Goal: Task Accomplishment & Management: Manage account settings

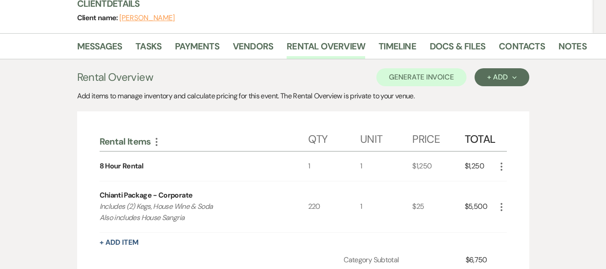
scroll to position [112, 0]
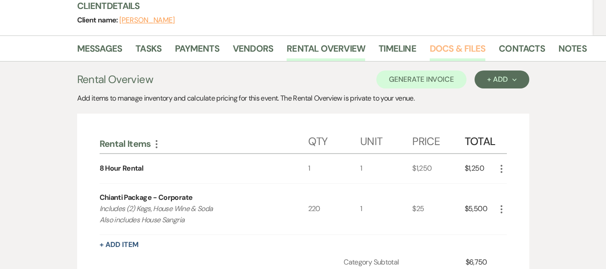
click at [448, 44] on link "Docs & Files" at bounding box center [458, 51] width 56 height 20
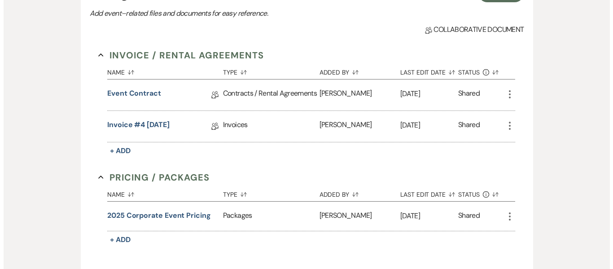
scroll to position [215, 0]
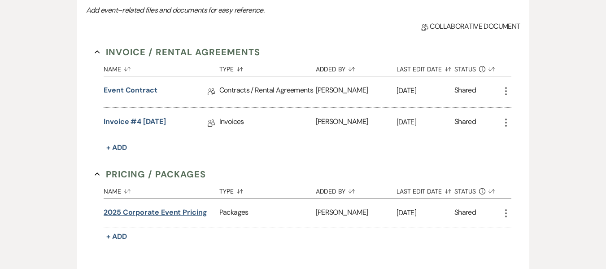
click at [158, 213] on button "2025 Corporate Event Pricing" at bounding box center [156, 212] width 104 height 11
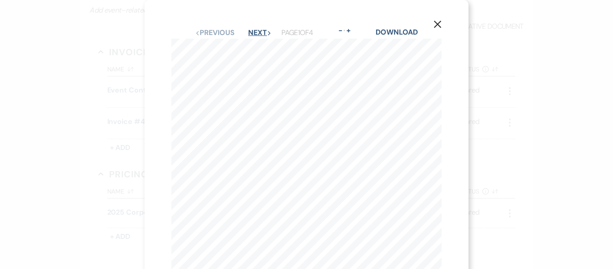
click at [254, 33] on button "Next Next" at bounding box center [259, 32] width 23 height 7
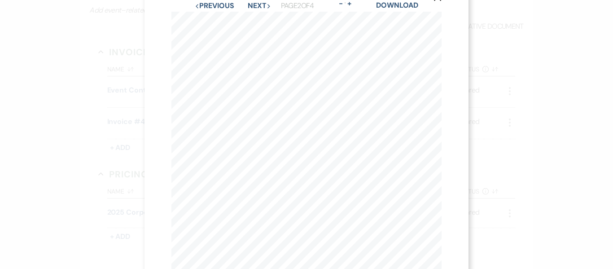
scroll to position [7, 0]
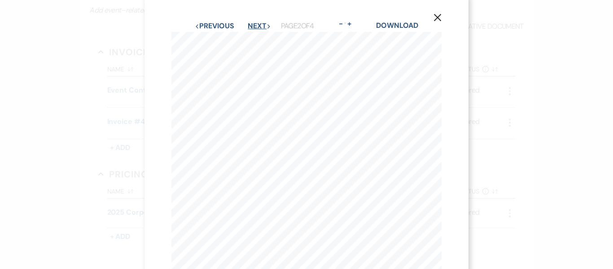
click at [253, 25] on button "Next Next" at bounding box center [259, 25] width 23 height 7
click at [258, 22] on button "Next Next" at bounding box center [259, 24] width 23 height 7
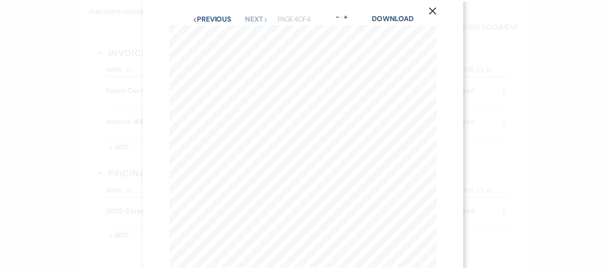
scroll to position [0, 0]
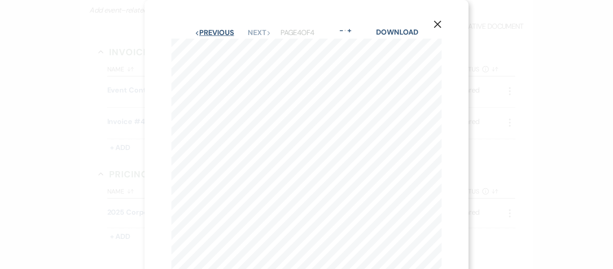
click at [214, 29] on button "Previous Previous" at bounding box center [214, 32] width 39 height 7
click at [439, 26] on use "button" at bounding box center [437, 24] width 7 height 7
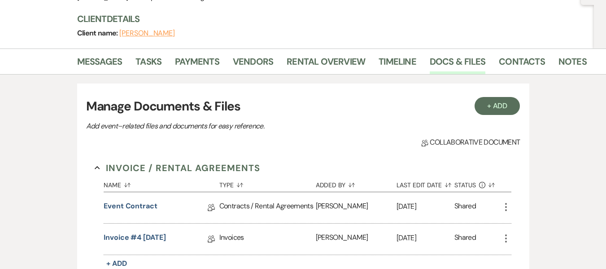
scroll to position [98, 0]
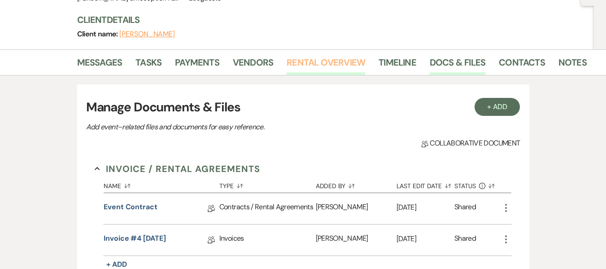
click at [328, 65] on link "Rental Overview" at bounding box center [326, 65] width 78 height 20
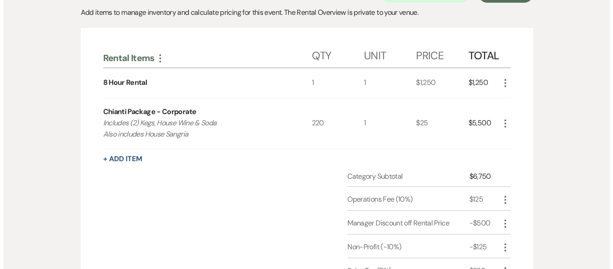
scroll to position [205, 0]
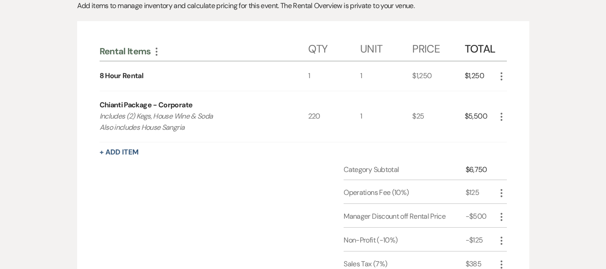
click at [172, 201] on div "Category Subtotal $6,750 Operations Fee (10%) $125 More Manager Discount off Re…" at bounding box center [303, 247] width 407 height 166
click at [126, 152] on button "+ Add Item" at bounding box center [119, 151] width 39 height 7
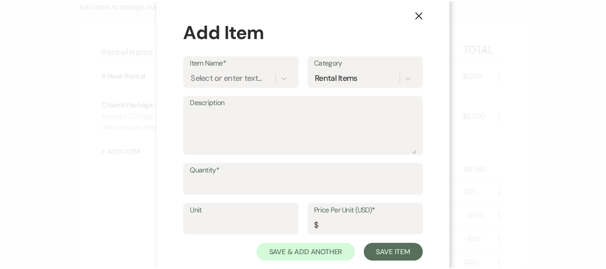
scroll to position [11, 0]
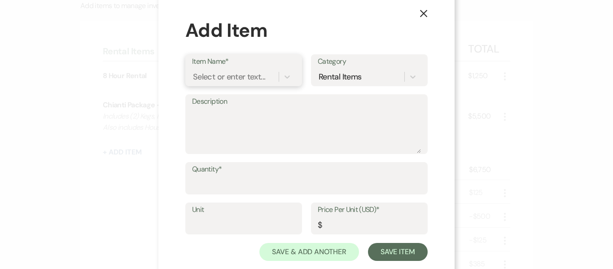
drag, startPoint x: 252, startPoint y: 74, endPoint x: 253, endPoint y: 61, distance: 12.6
click at [253, 61] on div "Item Name* Select or enter text..." at bounding box center [243, 70] width 117 height 32
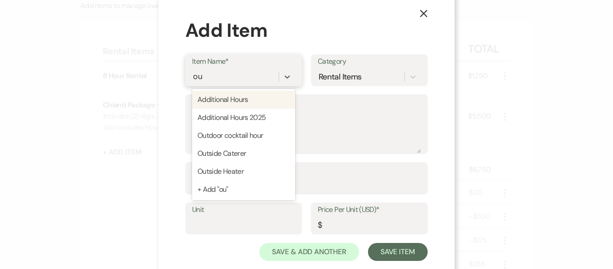
type input "out"
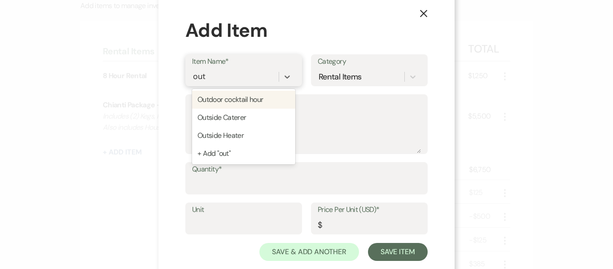
click at [254, 98] on div "Outdoor cocktail hour" at bounding box center [243, 100] width 103 height 18
type textarea "Table, chair & umbrella setup"
type input "1"
type input "250"
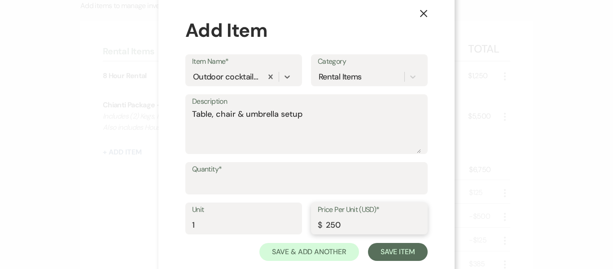
click at [324, 224] on input "250" at bounding box center [369, 224] width 103 height 17
type input "750"
click at [284, 193] on input "Quantity*" at bounding box center [306, 184] width 229 height 17
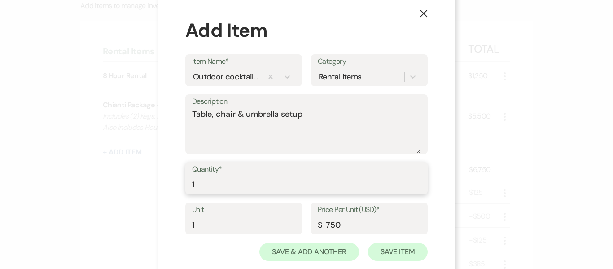
type input "1"
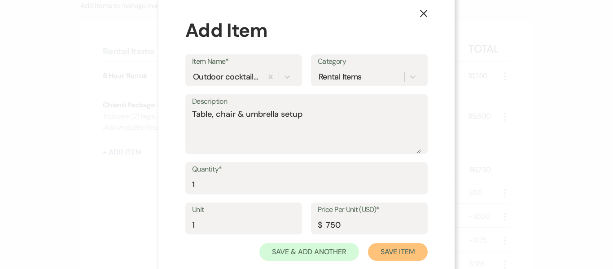
click at [396, 256] on button "Save Item" at bounding box center [398, 252] width 60 height 18
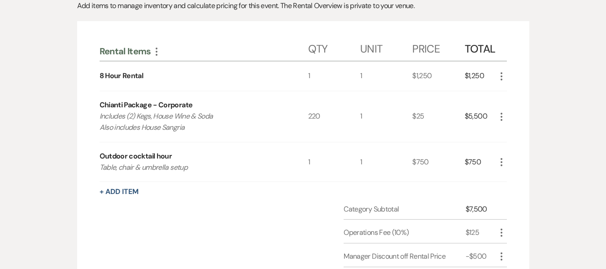
click at [312, 116] on div "220" at bounding box center [334, 116] width 52 height 51
click at [308, 124] on div "220" at bounding box center [334, 116] width 52 height 51
click at [315, 115] on div "220" at bounding box center [334, 116] width 52 height 51
click at [500, 114] on icon "More" at bounding box center [501, 116] width 11 height 11
click at [519, 135] on button "Pencil Edit" at bounding box center [519, 134] width 47 height 14
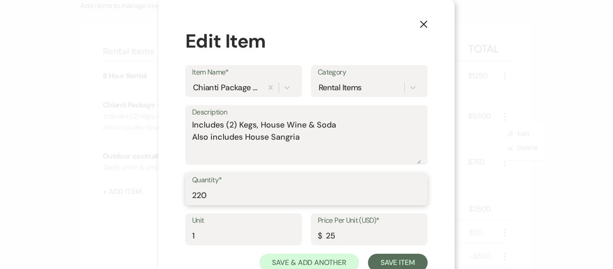
click at [218, 193] on input "220" at bounding box center [306, 195] width 229 height 17
type input "240"
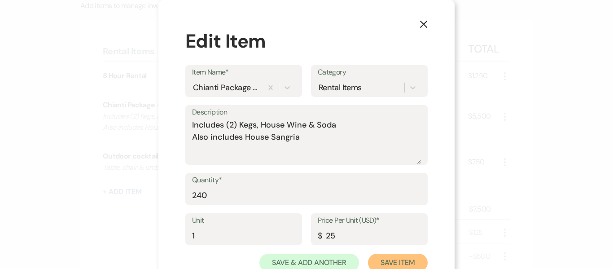
click at [388, 258] on button "Save Item" at bounding box center [398, 262] width 60 height 18
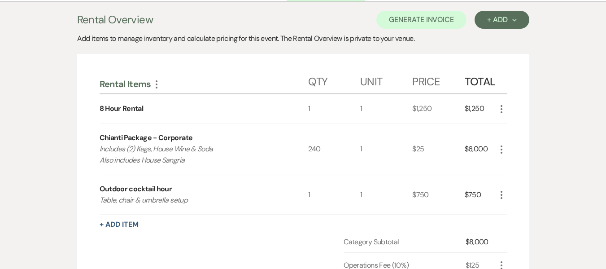
scroll to position [168, 0]
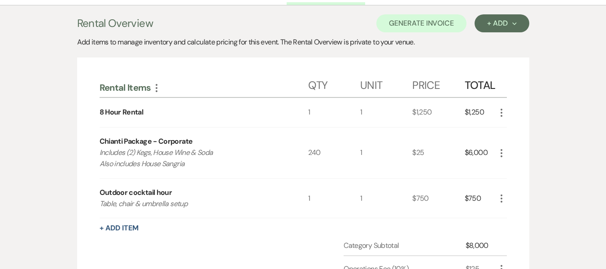
click at [323, 155] on div "240" at bounding box center [334, 152] width 52 height 51
click at [502, 154] on icon "More" at bounding box center [501, 153] width 11 height 11
click at [514, 170] on button "Pencil Edit" at bounding box center [519, 170] width 47 height 14
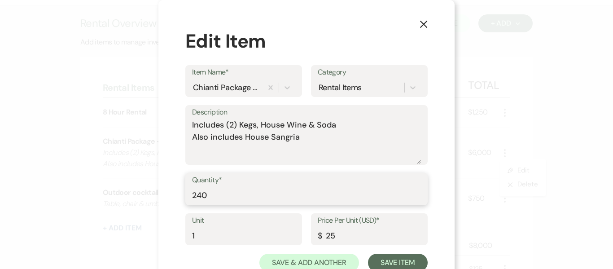
click at [219, 196] on input "240" at bounding box center [306, 195] width 229 height 17
type input "260"
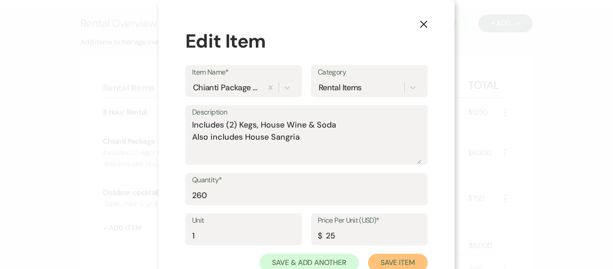
click at [383, 254] on button "Save Item" at bounding box center [398, 262] width 60 height 18
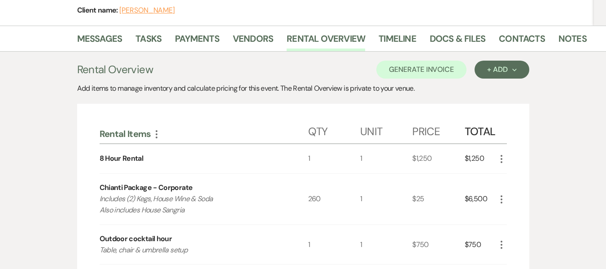
scroll to position [88, 0]
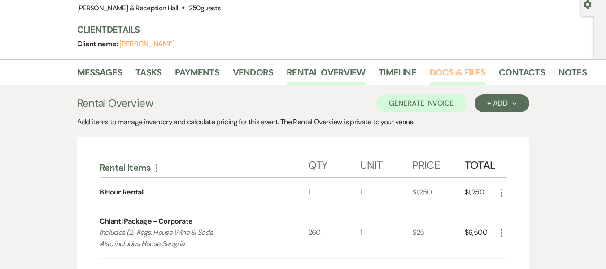
click at [448, 75] on link "Docs & Files" at bounding box center [458, 75] width 56 height 20
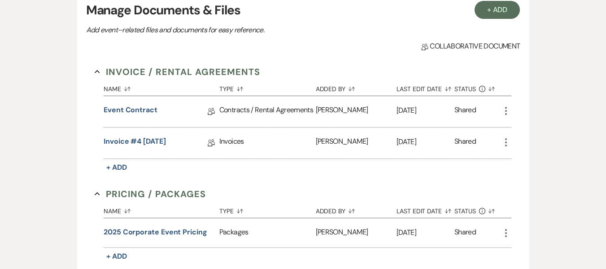
scroll to position [196, 0]
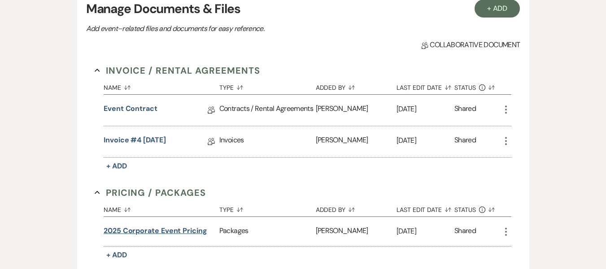
click at [184, 227] on button "2025 Corporate Event Pricing" at bounding box center [156, 230] width 104 height 11
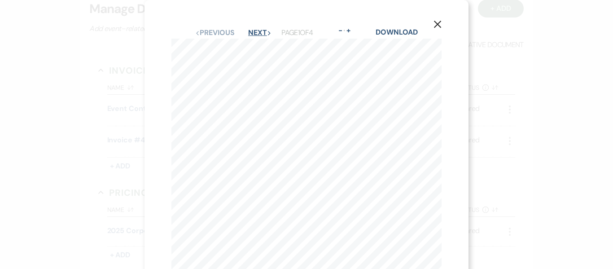
click at [260, 34] on button "Next Next" at bounding box center [259, 32] width 23 height 7
click at [436, 23] on use "button" at bounding box center [437, 24] width 7 height 7
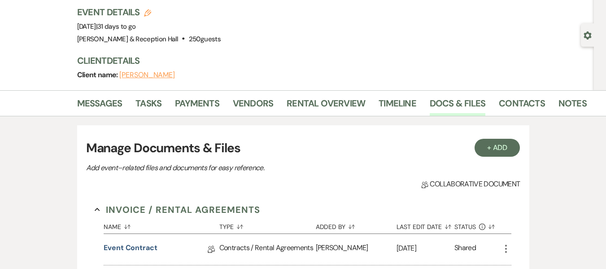
scroll to position [53, 0]
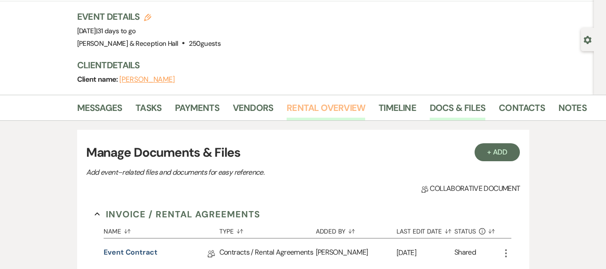
click at [334, 107] on link "Rental Overview" at bounding box center [326, 110] width 78 height 20
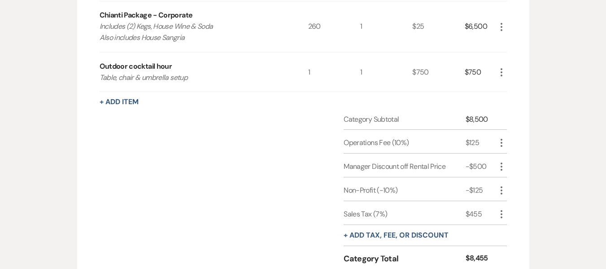
scroll to position [296, 0]
click at [419, 237] on button "+ Add tax, fee, or discount" at bounding box center [396, 233] width 105 height 7
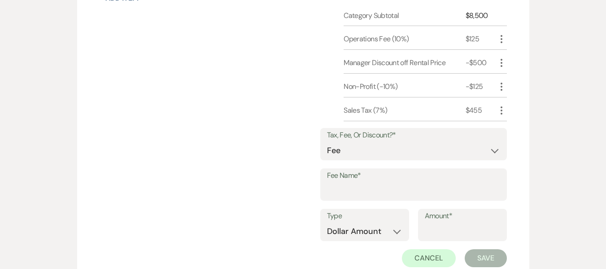
scroll to position [408, 0]
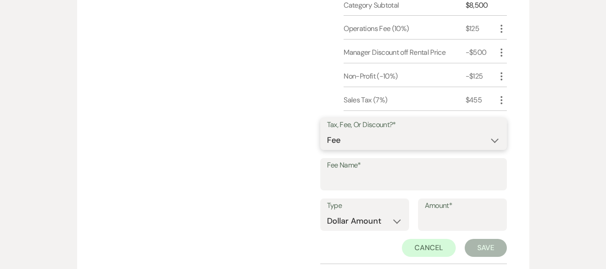
click at [371, 142] on select "Fee Discount Tax" at bounding box center [413, 139] width 173 height 17
click at [334, 131] on select "Fee Discount Tax" at bounding box center [413, 139] width 173 height 17
click at [361, 183] on input "Fee Name*" at bounding box center [413, 180] width 173 height 17
type input "Gratuity"
click at [402, 224] on select "Dollar Amount Percentage" at bounding box center [364, 220] width 75 height 17
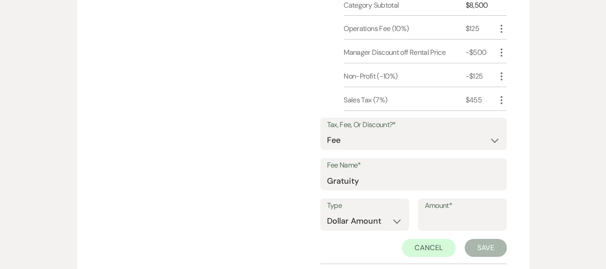
click at [382, 260] on div "Tax, Fee, Or Discount?* Fee Discount Tax Fee Name* Gratuity Type Dollar Amount …" at bounding box center [413, 187] width 187 height 152
click at [375, 222] on select "Dollar Amount Percentage" at bounding box center [364, 220] width 75 height 17
select select "false"
click at [327, 212] on select "Dollar Amount Percentage" at bounding box center [364, 220] width 75 height 17
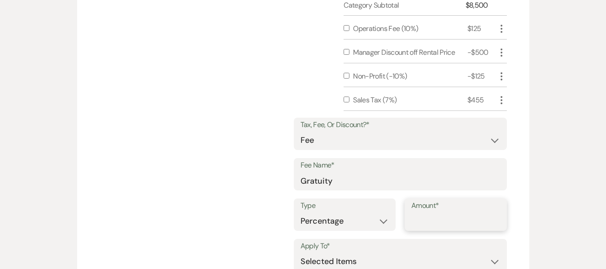
click at [416, 223] on input "Amount*" at bounding box center [455, 220] width 89 height 17
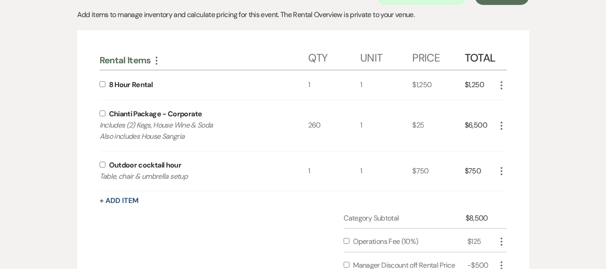
scroll to position [190, 0]
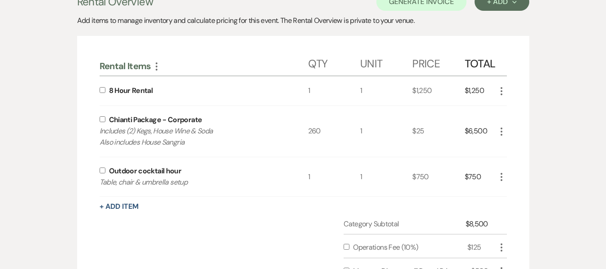
type input "10"
click at [103, 120] on input "checkbox" at bounding box center [103, 119] width 6 height 6
checkbox input "true"
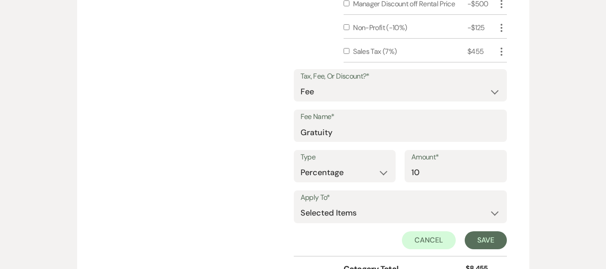
scroll to position [461, 0]
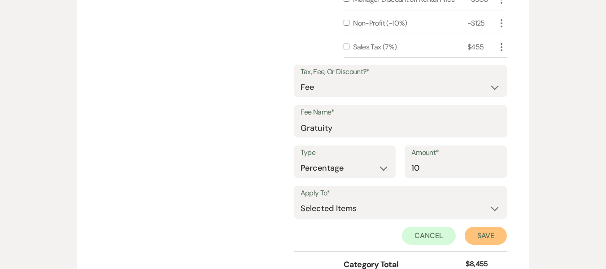
click at [490, 234] on button "Save" at bounding box center [486, 236] width 42 height 18
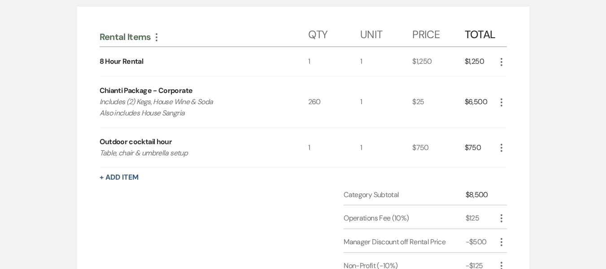
scroll to position [218, 0]
click at [374, 109] on div "1" at bounding box center [386, 103] width 52 height 51
click at [503, 104] on icon "More" at bounding box center [501, 103] width 11 height 11
click at [511, 119] on button "Pencil Edit" at bounding box center [519, 120] width 47 height 14
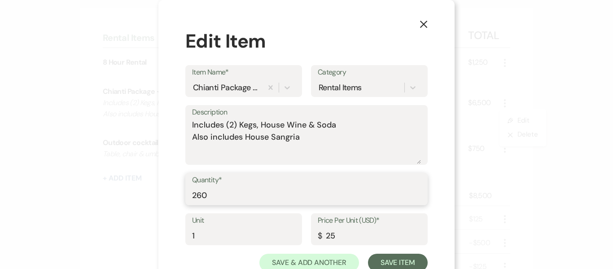
click at [209, 196] on input "260" at bounding box center [306, 195] width 229 height 17
type input "264"
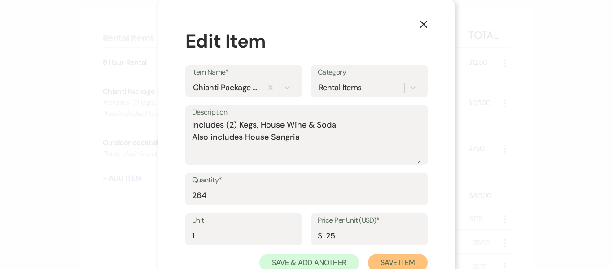
click at [378, 258] on button "Save Item" at bounding box center [398, 262] width 60 height 18
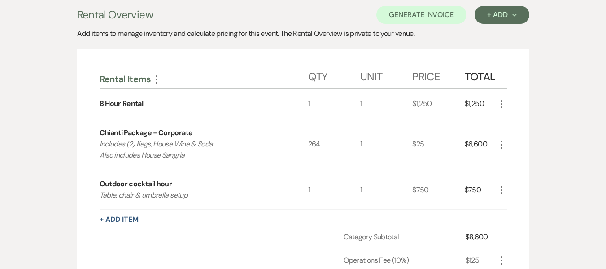
scroll to position [175, 0]
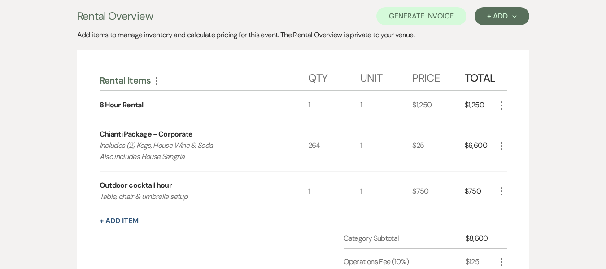
click at [261, 228] on div "Rental Items More Qty Unit Price Total 8 Hour Rental 1 1 $1,250 $1,250 More Chi…" at bounding box center [303, 257] width 407 height 388
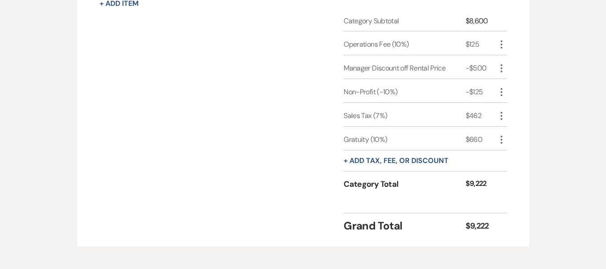
scroll to position [392, 0]
click at [500, 139] on icon "More" at bounding box center [501, 140] width 11 height 11
click at [519, 161] on button "Pencil Edit" at bounding box center [519, 157] width 47 height 14
select select "false"
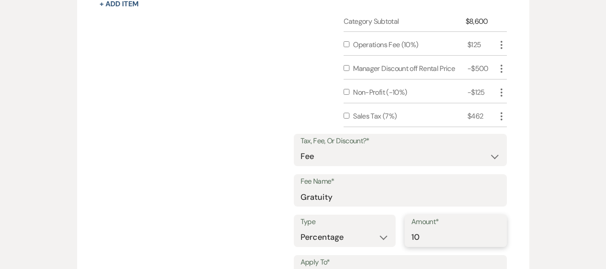
drag, startPoint x: 424, startPoint y: 235, endPoint x: 392, endPoint y: 237, distance: 31.9
click at [392, 237] on div "Type Dollar Amount Percentage Amount* 10" at bounding box center [400, 234] width 213 height 40
type input "5"
click at [418, 240] on input "5" at bounding box center [455, 236] width 89 height 17
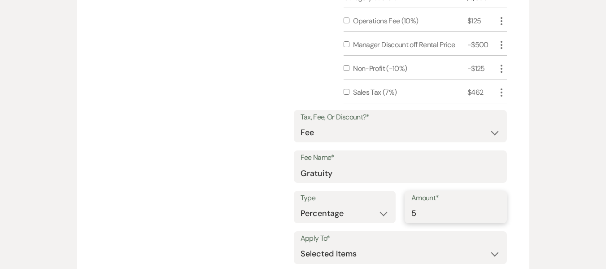
scroll to position [437, 0]
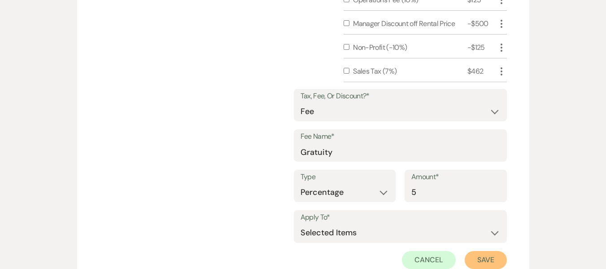
click at [486, 258] on button "Save" at bounding box center [486, 260] width 42 height 18
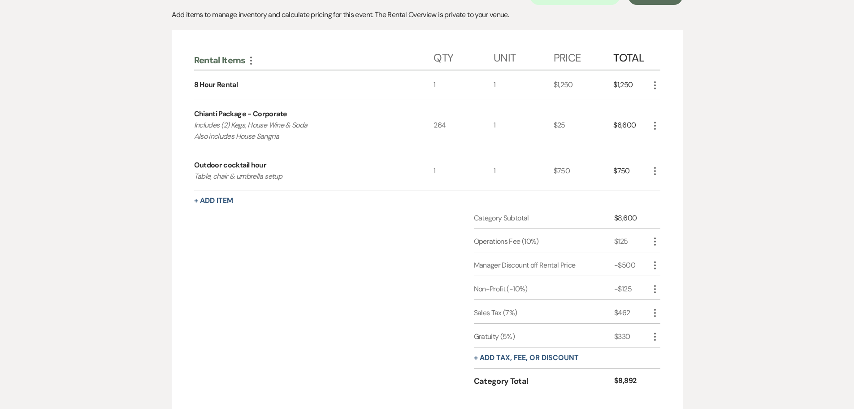
scroll to position [162, 0]
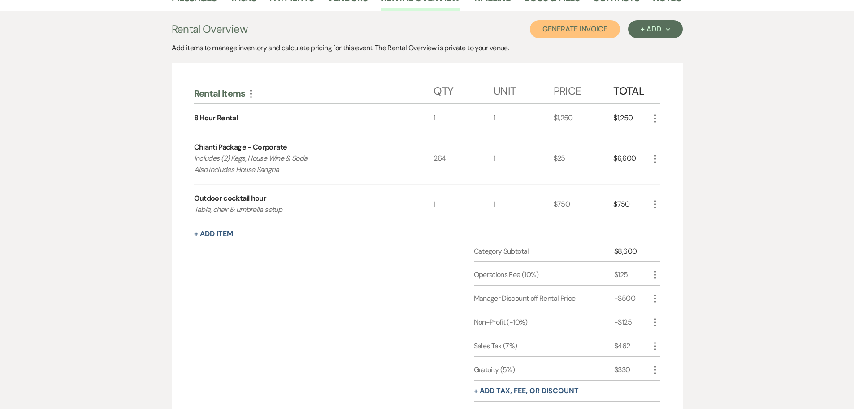
click at [574, 27] on button "Generate Invoice" at bounding box center [575, 29] width 90 height 18
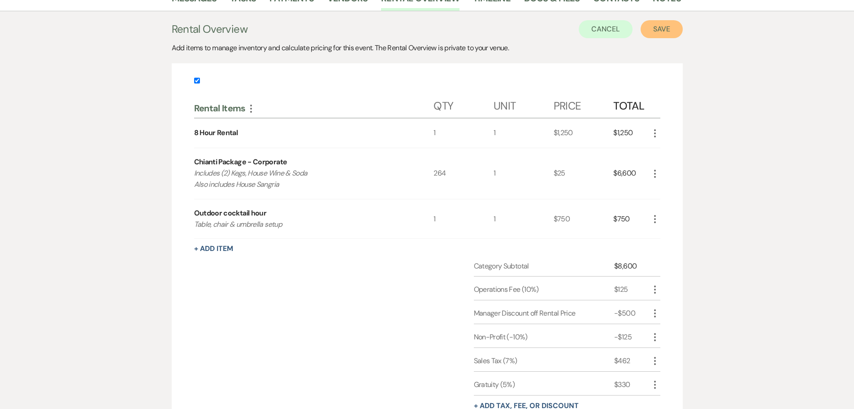
click at [605, 33] on button "Save" at bounding box center [662, 29] width 42 height 18
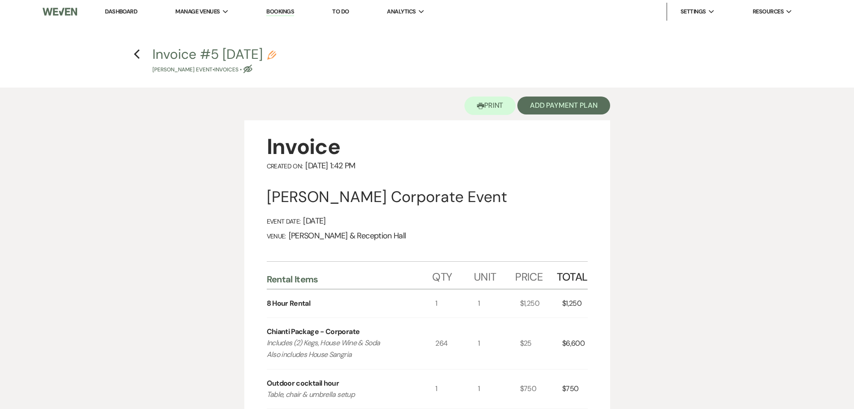
click at [276, 53] on use "button" at bounding box center [271, 55] width 9 height 9
select select "22"
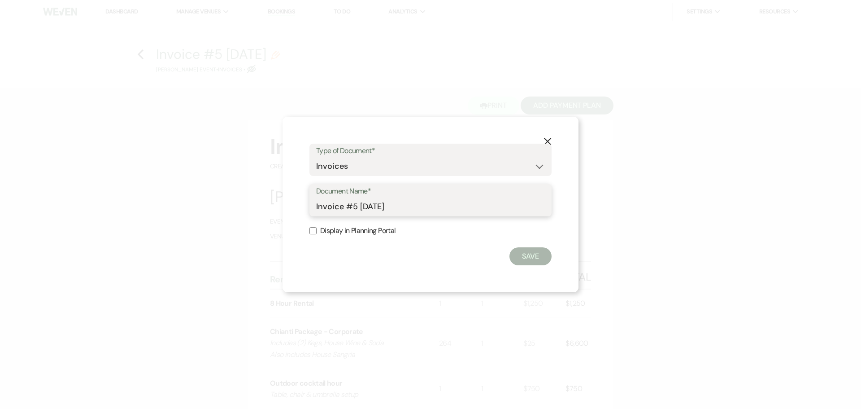
drag, startPoint x: 360, startPoint y: 207, endPoint x: 345, endPoint y: 204, distance: 14.7
click at [345, 204] on input "Invoice #5 [DATE]" at bounding box center [430, 206] width 229 height 17
type input "Invoice [DATE]"
click at [318, 231] on label "Display in Planning Portal" at bounding box center [430, 230] width 242 height 13
click at [317, 231] on input "Display in Planning Portal" at bounding box center [312, 230] width 7 height 7
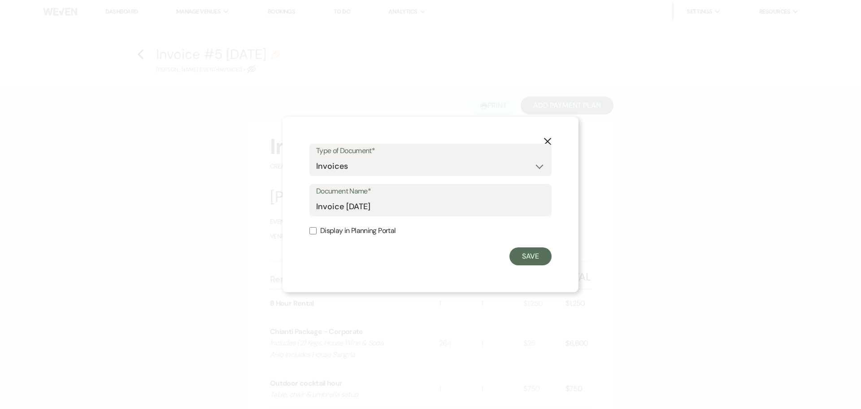
checkbox input "true"
click at [526, 257] on button "Save" at bounding box center [531, 256] width 42 height 18
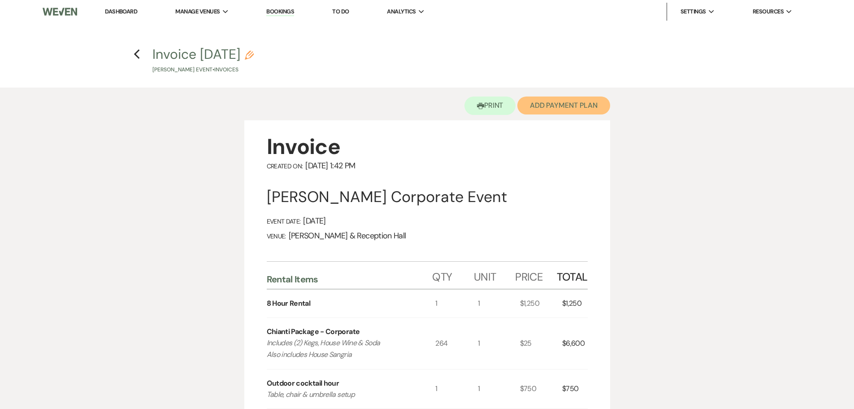
click at [570, 97] on button "Add Payment Plan" at bounding box center [564, 105] width 93 height 18
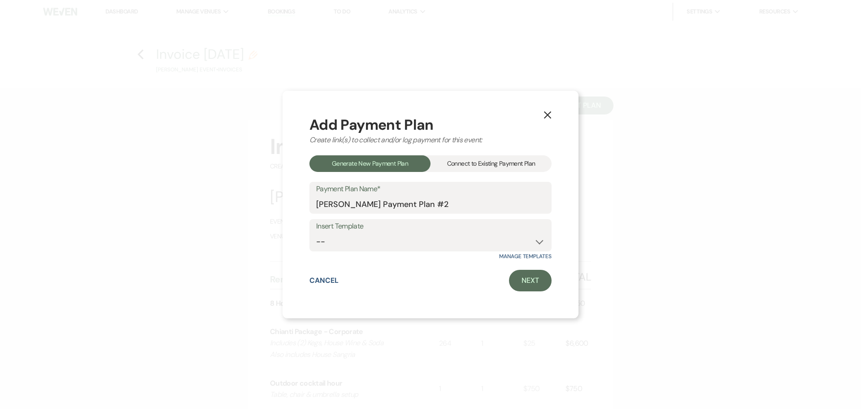
click at [526, 160] on div "Connect to Existing Payment Plan" at bounding box center [491, 163] width 121 height 17
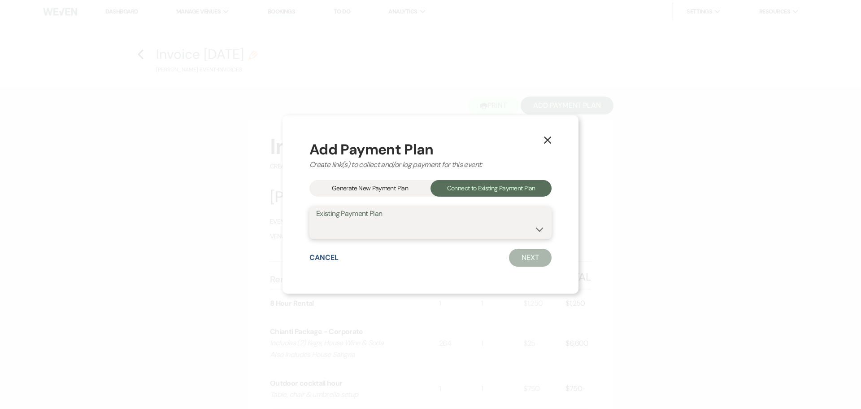
click at [539, 231] on select "[PERSON_NAME] Payment Plan #2" at bounding box center [430, 228] width 229 height 17
click at [507, 264] on div "Cancel Next" at bounding box center [430, 257] width 242 height 18
click at [532, 232] on select "[PERSON_NAME] Payment Plan #2" at bounding box center [430, 228] width 229 height 17
select select "16908"
click at [316, 220] on select "[PERSON_NAME] Payment Plan #2" at bounding box center [430, 228] width 229 height 17
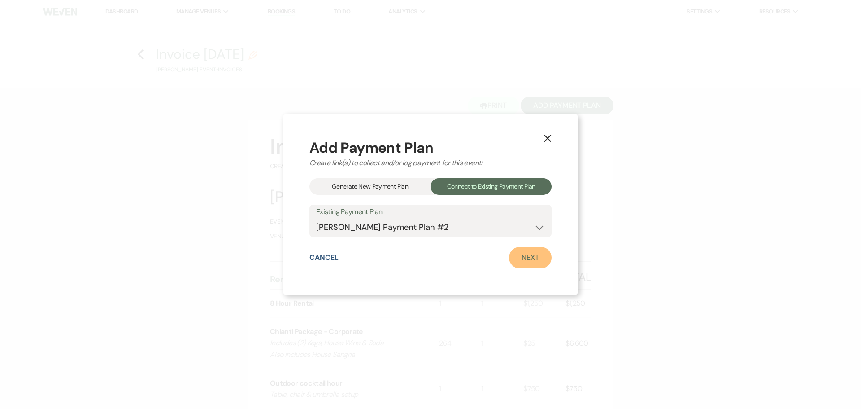
click at [531, 259] on link "Next" at bounding box center [530, 258] width 43 height 22
select select "27349"
select select "1"
select select "true"
select select "2"
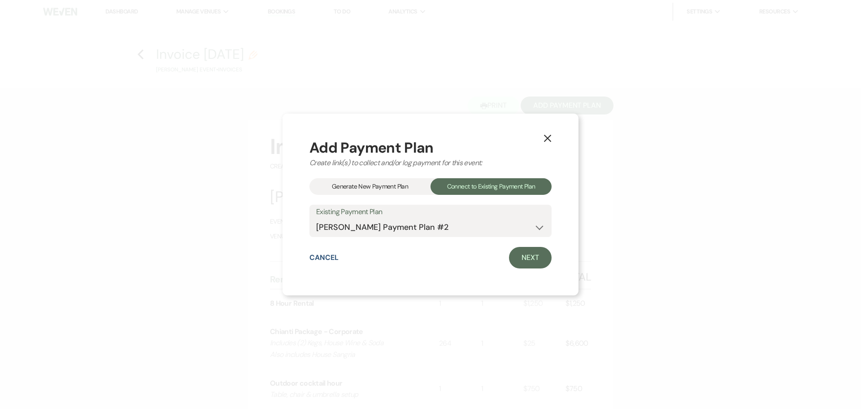
select select "flat"
select select "true"
select select "client"
select select "weeks"
select select "afterDueDate"
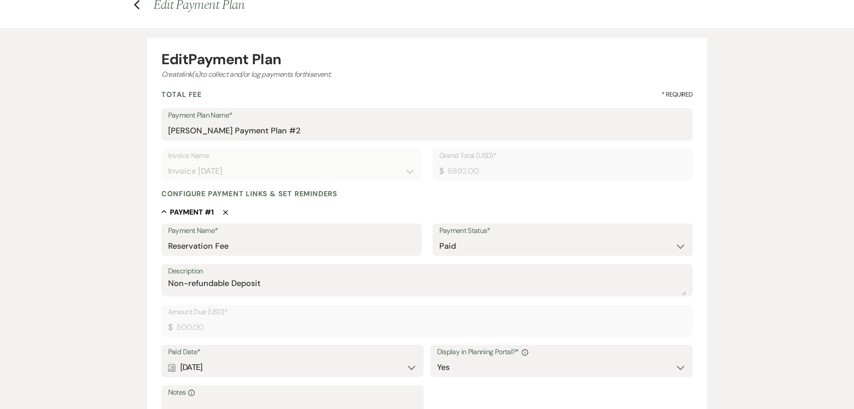
scroll to position [224, 0]
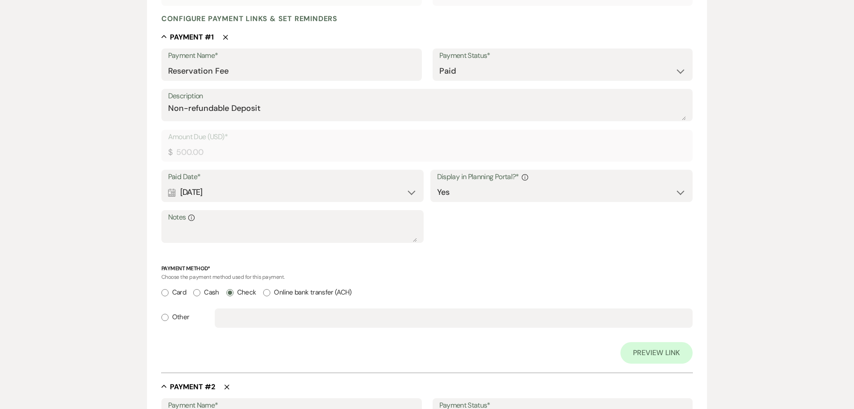
drag, startPoint x: 437, startPoint y: 230, endPoint x: 409, endPoint y: 266, distance: 45.6
click at [409, 266] on p "Payment Method*" at bounding box center [427, 268] width 532 height 9
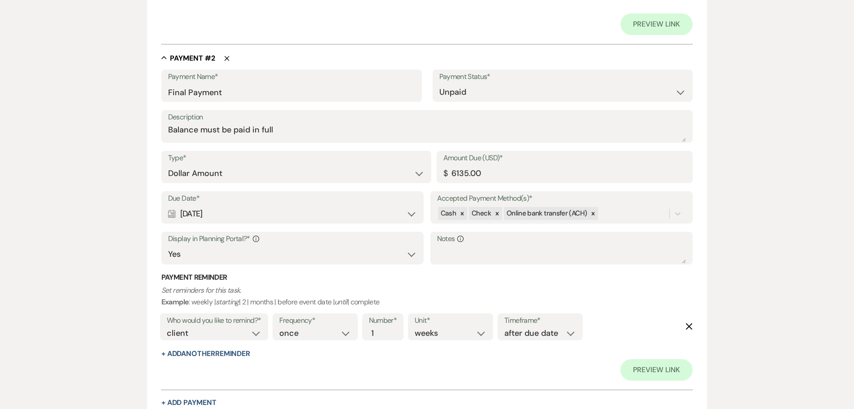
scroll to position [673, 0]
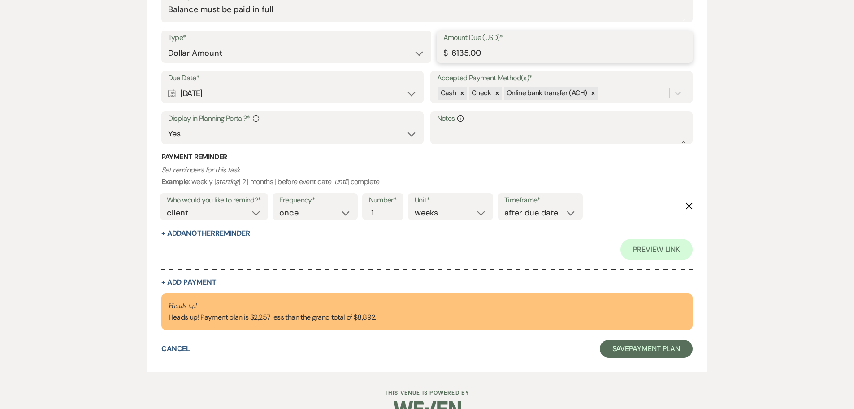
drag, startPoint x: 489, startPoint y: 51, endPoint x: 449, endPoint y: 54, distance: 40.5
click at [449, 54] on input "6135.00" at bounding box center [565, 52] width 243 height 17
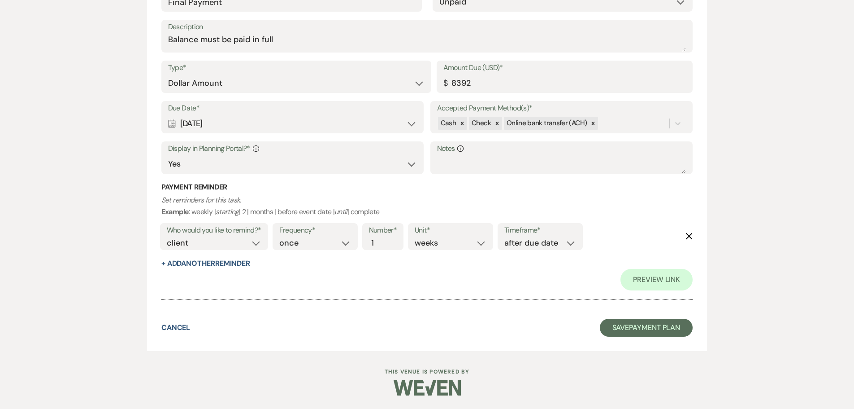
type input "8392.00"
click at [413, 123] on div "Calendar [DATE] Expand" at bounding box center [292, 123] width 249 height 17
select select "day"
select select "beforeEventDate"
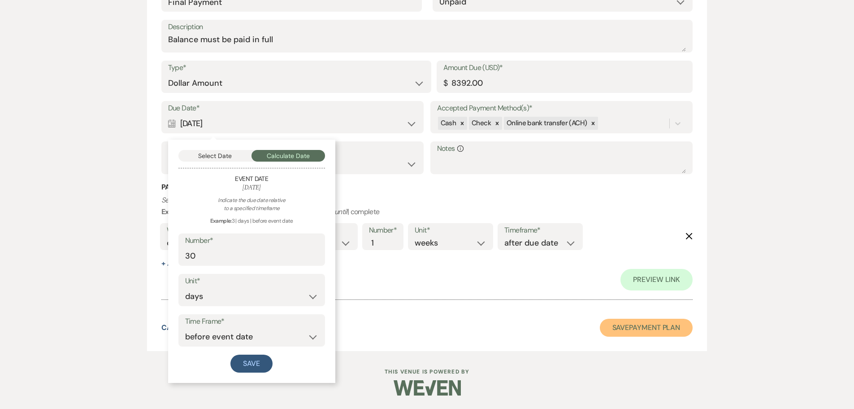
click at [605, 268] on button "Save Payment Plan" at bounding box center [646, 327] width 93 height 18
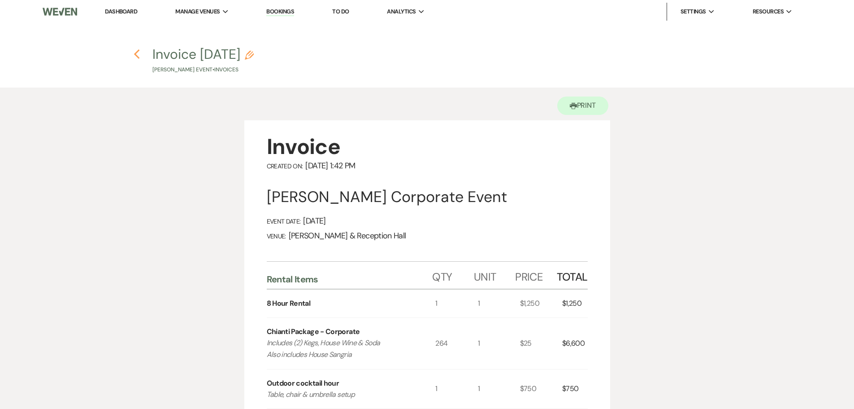
click at [138, 56] on icon "Previous" at bounding box center [137, 54] width 7 height 11
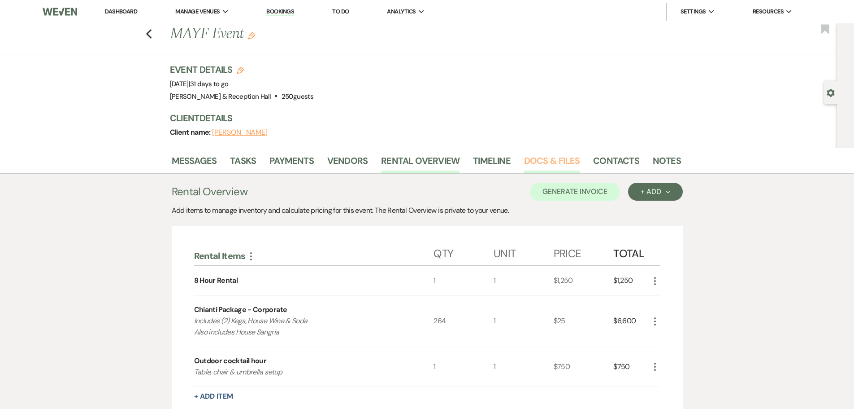
click at [543, 163] on link "Docs & Files" at bounding box center [552, 163] width 56 height 20
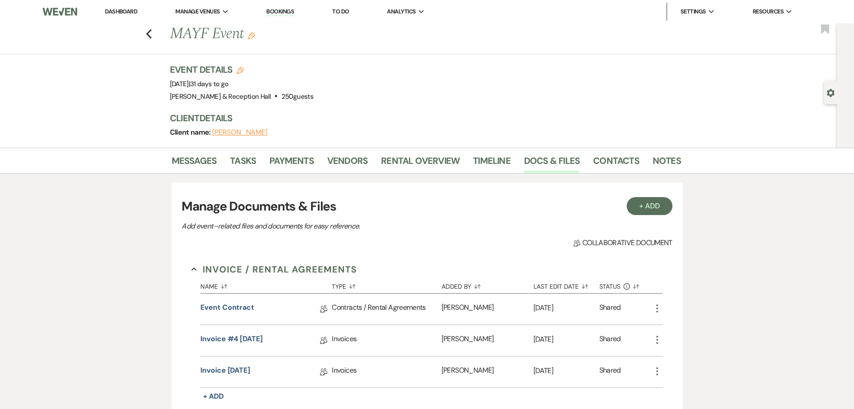
click at [605, 268] on icon "More" at bounding box center [657, 371] width 11 height 11
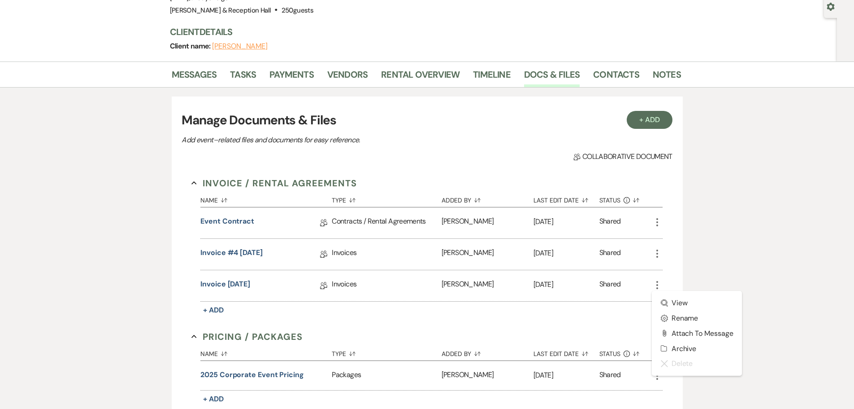
scroll to position [90, 0]
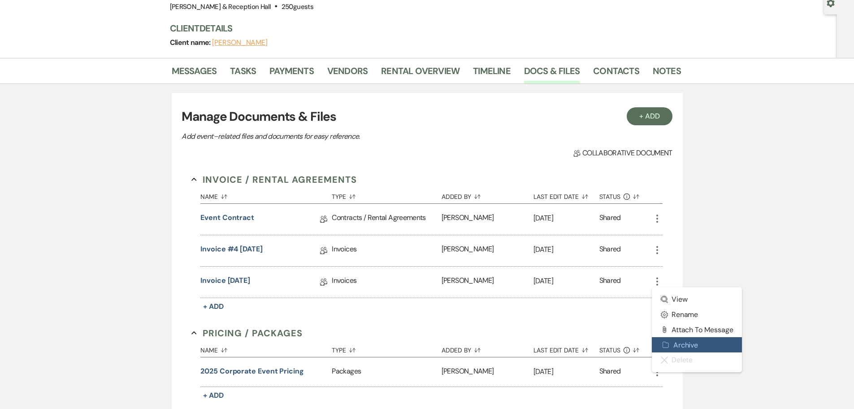
click at [605, 268] on button "Archive Archive" at bounding box center [697, 344] width 91 height 15
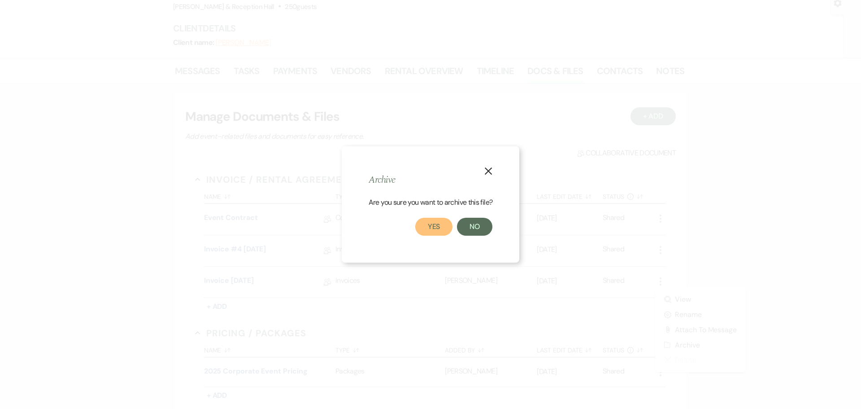
click at [442, 227] on button "Yes" at bounding box center [434, 227] width 38 height 18
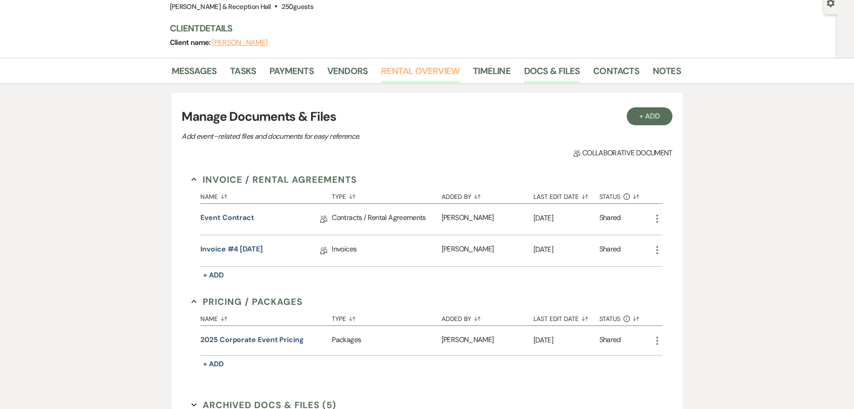
click at [424, 71] on link "Rental Overview" at bounding box center [420, 74] width 78 height 20
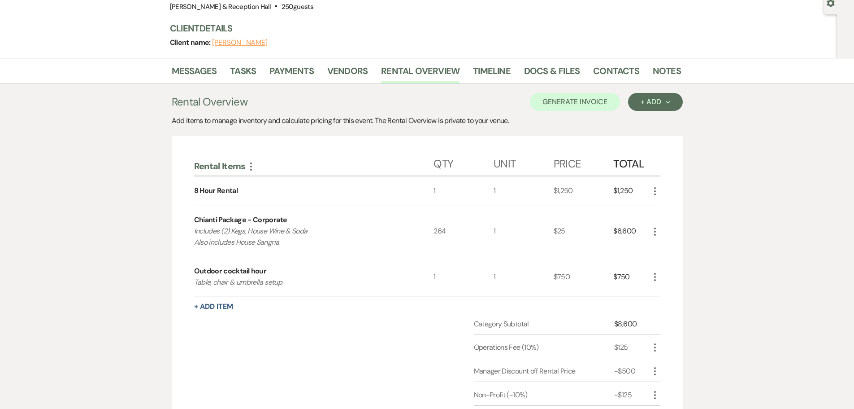
click at [605, 231] on icon "More" at bounding box center [655, 231] width 11 height 11
click at [605, 249] on button "Pencil Edit" at bounding box center [673, 249] width 47 height 14
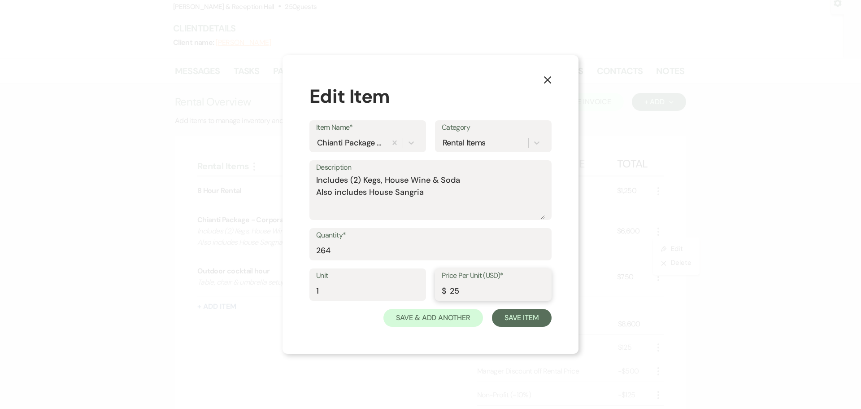
click at [475, 268] on input "25" at bounding box center [493, 290] width 103 height 17
type input "20"
click at [537, 268] on button "Save Item" at bounding box center [522, 318] width 60 height 18
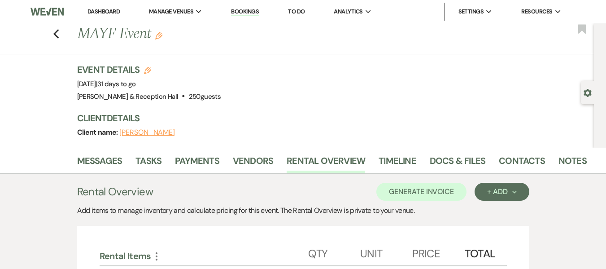
click at [249, 11] on link "Bookings" at bounding box center [245, 12] width 28 height 9
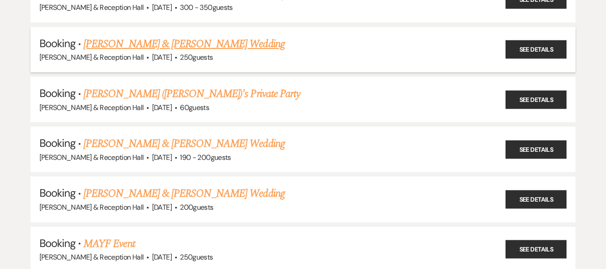
scroll to position [135, 0]
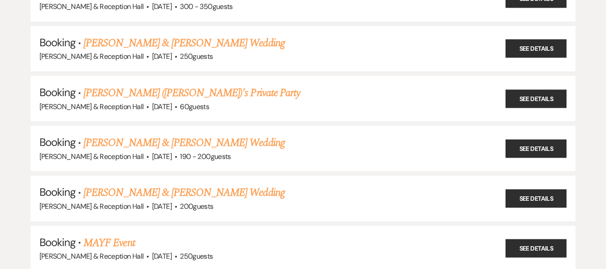
click at [190, 192] on link "[PERSON_NAME] & [PERSON_NAME] Wedding" at bounding box center [183, 192] width 201 height 16
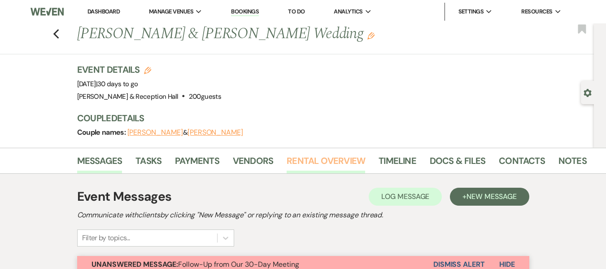
click at [336, 163] on link "Rental Overview" at bounding box center [326, 163] width 78 height 20
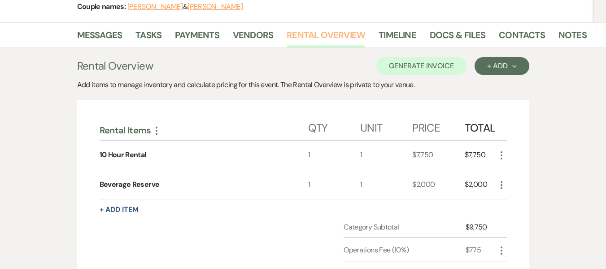
scroll to position [135, 0]
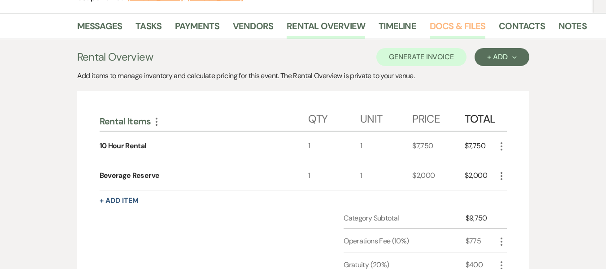
click at [451, 27] on link "Docs & Files" at bounding box center [458, 29] width 56 height 20
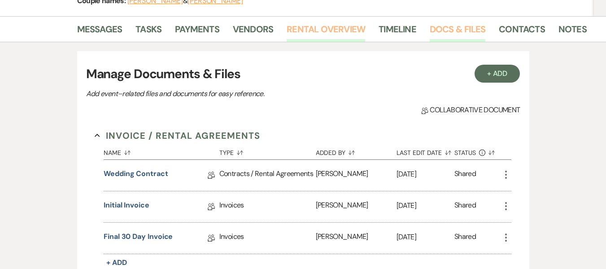
scroll to position [45, 0]
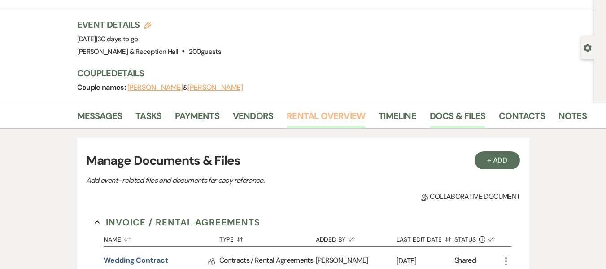
click at [305, 119] on link "Rental Overview" at bounding box center [326, 119] width 78 height 20
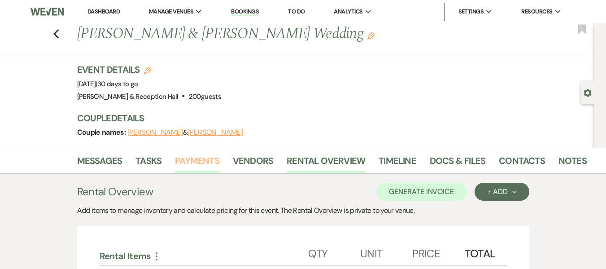
click at [202, 162] on link "Payments" at bounding box center [197, 163] width 44 height 20
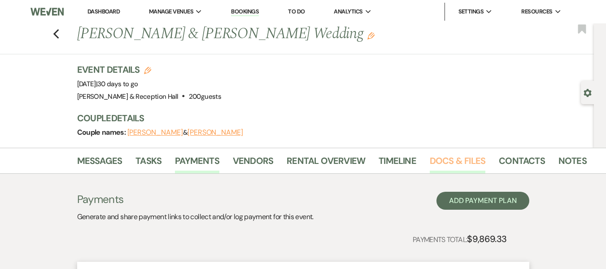
click at [461, 159] on link "Docs & Files" at bounding box center [458, 163] width 56 height 20
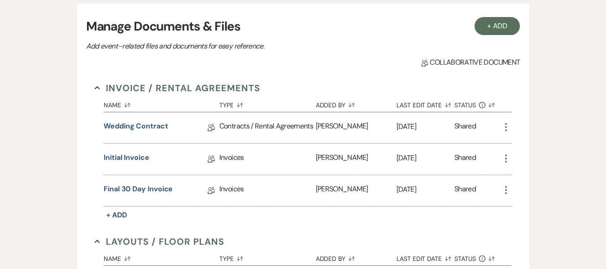
scroll to position [179, 0]
click at [145, 157] on link "Initial Invoice" at bounding box center [127, 159] width 46 height 14
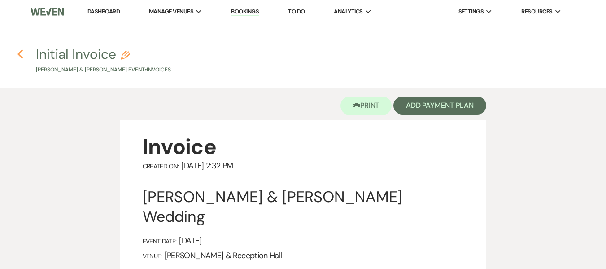
click at [17, 52] on h4 "Previous Initial Invoice Pencil [PERSON_NAME] & [PERSON_NAME] Event • Invoices" at bounding box center [303, 59] width 606 height 29
click at [19, 55] on use "button" at bounding box center [20, 54] width 6 height 10
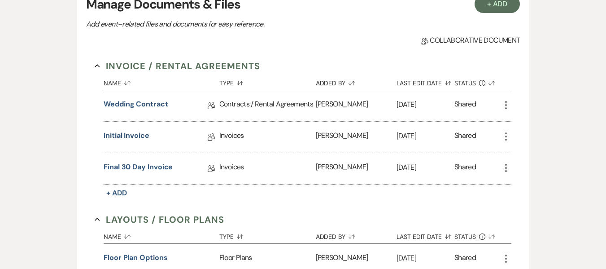
scroll to position [224, 0]
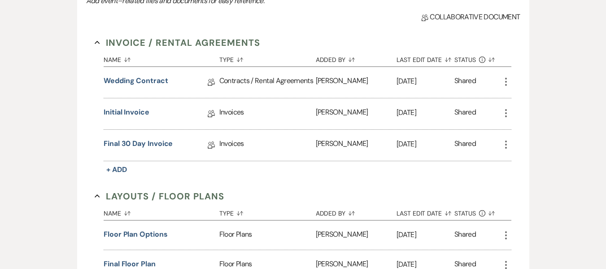
click at [504, 144] on icon "More" at bounding box center [506, 144] width 11 height 11
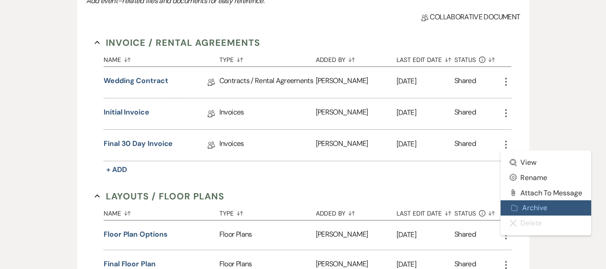
click at [542, 209] on button "Archive Archive" at bounding box center [546, 207] width 91 height 15
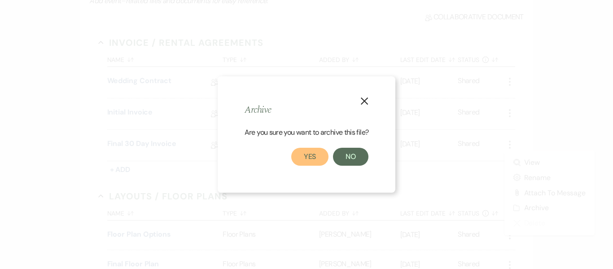
click at [307, 155] on button "Yes" at bounding box center [310, 157] width 38 height 18
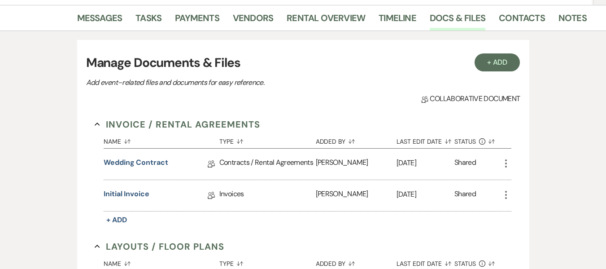
scroll to position [45, 0]
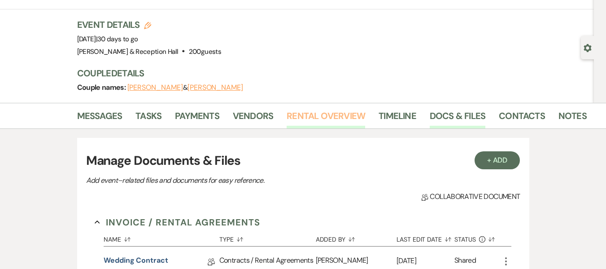
click at [319, 118] on link "Rental Overview" at bounding box center [326, 119] width 78 height 20
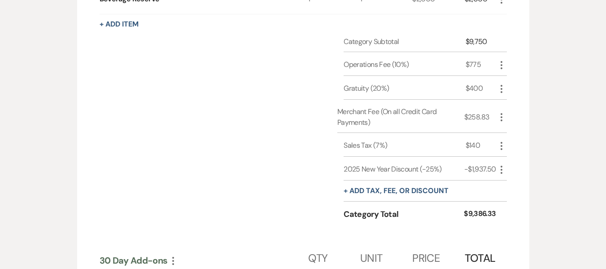
scroll to position [314, 0]
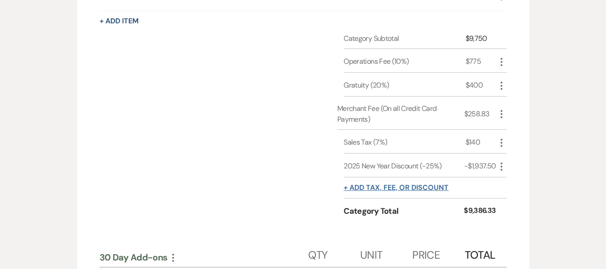
click at [395, 185] on button "+ Add tax, fee, or discount" at bounding box center [396, 187] width 105 height 7
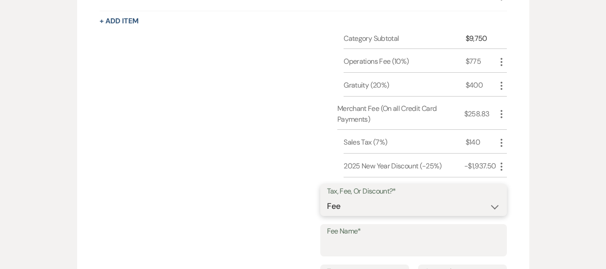
click at [377, 208] on select "Fee Discount Tax" at bounding box center [413, 205] width 173 height 17
select select "2"
click at [334, 197] on select "Fee Discount Tax" at bounding box center [413, 205] width 173 height 17
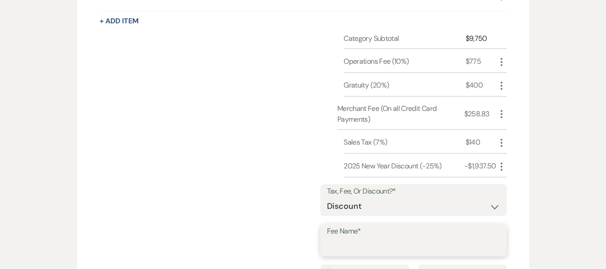
click at [375, 245] on input "Fee Name*" at bounding box center [413, 246] width 173 height 17
type input "Small Group 101-200"
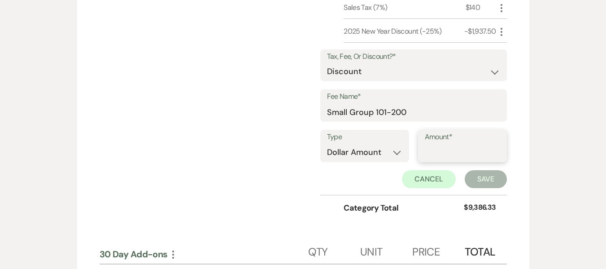
click at [455, 154] on input "Amount*" at bounding box center [462, 152] width 75 height 17
type input "500"
click at [488, 180] on button "Save" at bounding box center [486, 179] width 42 height 18
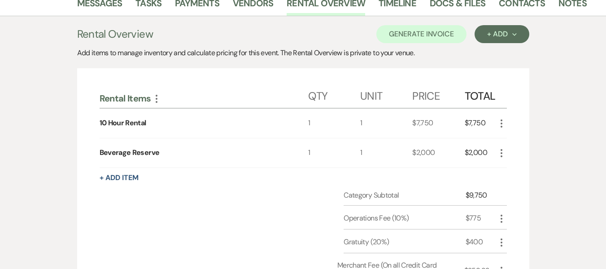
scroll to position [28, 0]
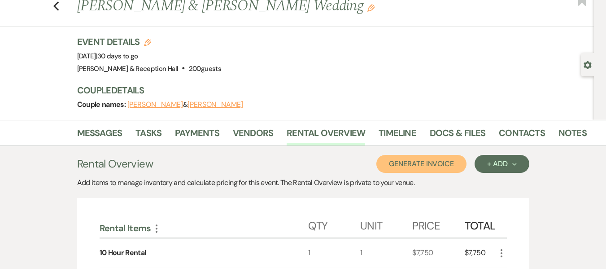
click at [422, 167] on button "Generate Invoice" at bounding box center [421, 164] width 90 height 18
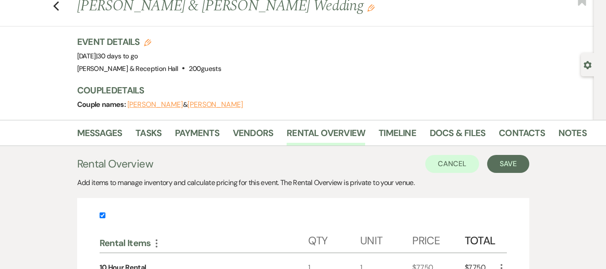
click at [501, 163] on button "Save" at bounding box center [508, 164] width 42 height 18
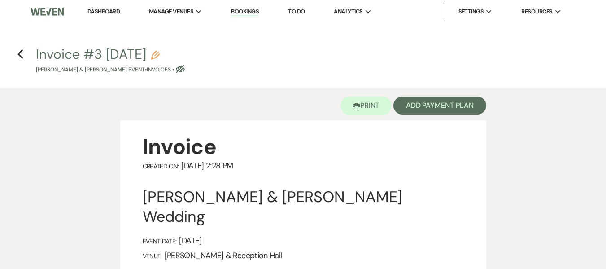
click at [160, 53] on use "button" at bounding box center [155, 55] width 9 height 9
select select "22"
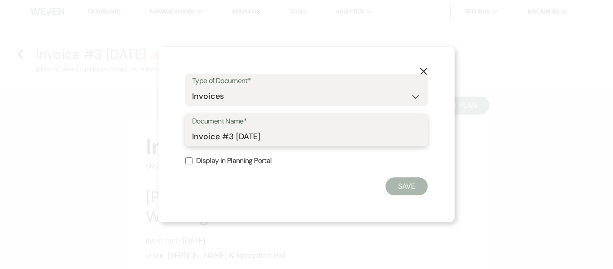
drag, startPoint x: 290, startPoint y: 138, endPoint x: 173, endPoint y: 132, distance: 117.7
click at [173, 132] on div "X Type of Document* Special Event Insurance Vendor Certificate of Insurance Con…" at bounding box center [306, 134] width 296 height 175
type input "Updated Final 30 Day Invoice"
click at [185, 162] on input "Display in Planning Portal" at bounding box center [188, 160] width 7 height 7
checkbox input "true"
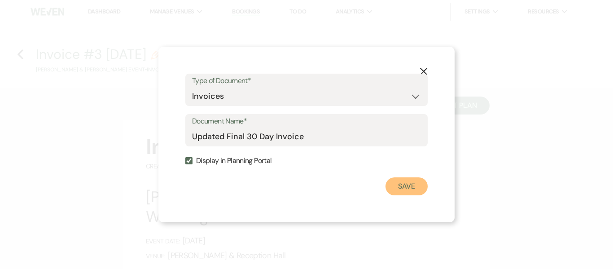
click at [396, 186] on button "Save" at bounding box center [406, 186] width 42 height 18
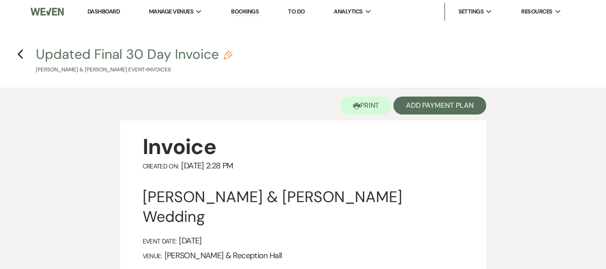
click at [442, 97] on div "Printer Print Add Payment Plan" at bounding box center [303, 103] width 366 height 33
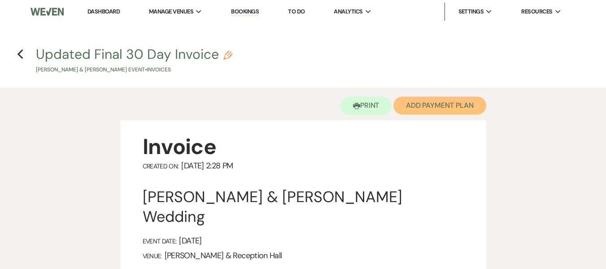
click at [446, 103] on button "Add Payment Plan" at bounding box center [439, 105] width 93 height 18
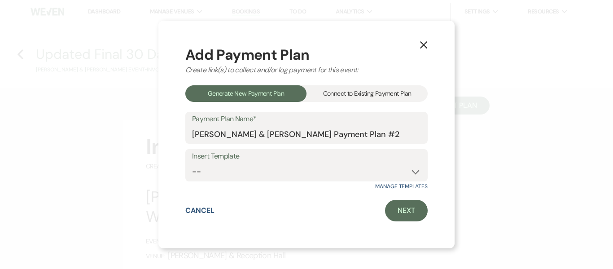
click at [392, 88] on div "Connect to Existing Payment Plan" at bounding box center [366, 93] width 121 height 17
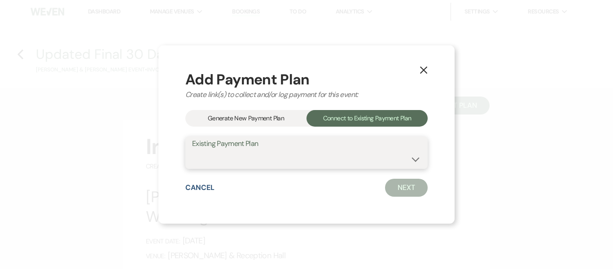
drag, startPoint x: 387, startPoint y: 162, endPoint x: 388, endPoint y: 167, distance: 5.5
click at [387, 162] on select "[PERSON_NAME] & [PERSON_NAME] Payment Plan #1" at bounding box center [306, 158] width 229 height 17
select select "17997"
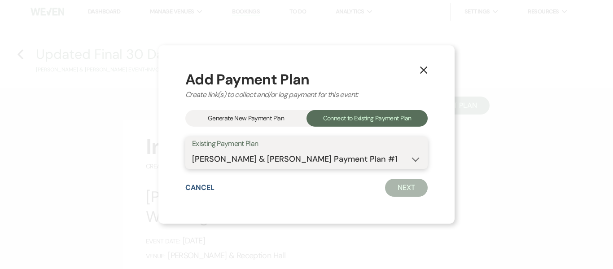
click at [192, 150] on select "[PERSON_NAME] & [PERSON_NAME] Payment Plan #1" at bounding box center [306, 158] width 229 height 17
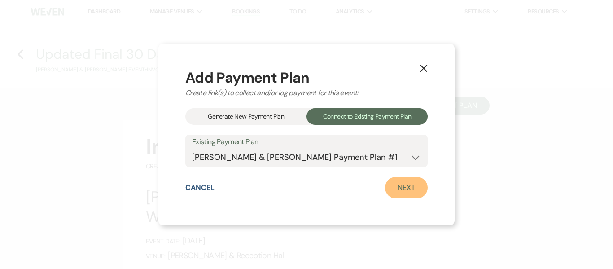
click at [399, 186] on link "Next" at bounding box center [406, 188] width 43 height 22
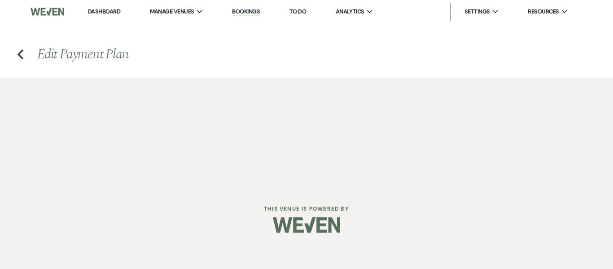
select select "27358"
select select "1"
select select "true"
select select "1"
select select "true"
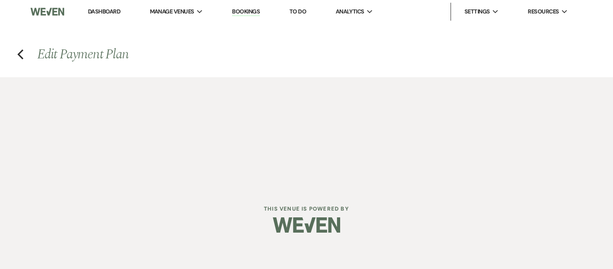
select select "1"
select select "true"
select select "1"
select select "true"
select select "2"
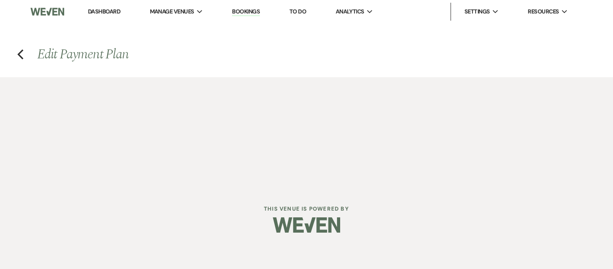
select select "flat"
select select "true"
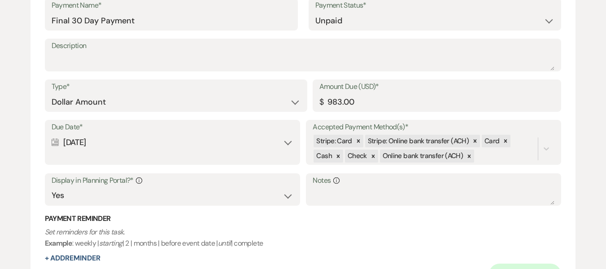
scroll to position [1525, 0]
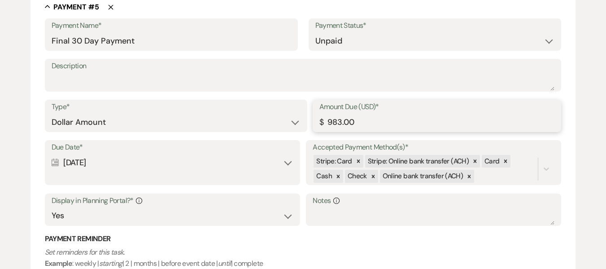
click at [330, 121] on input "983.00" at bounding box center [436, 121] width 235 height 17
type input "483.00"
click at [382, 255] on p "Set reminders for this task. Example : weekly | starting | 2 | months | before …" at bounding box center [303, 257] width 517 height 23
click at [359, 159] on icon at bounding box center [358, 161] width 6 height 6
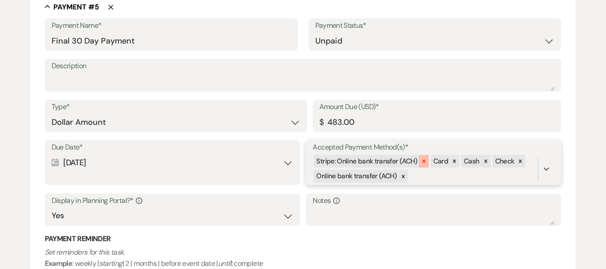
click at [421, 160] on icon at bounding box center [424, 161] width 6 height 6
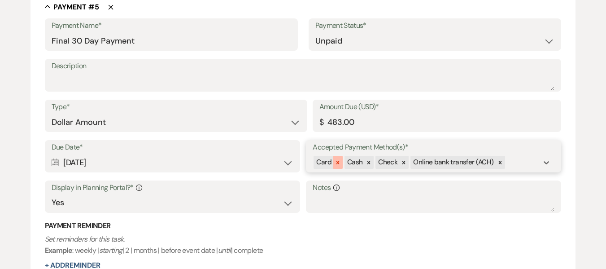
click at [338, 161] on icon at bounding box center [337, 162] width 3 height 3
click at [468, 164] on icon at bounding box center [469, 162] width 3 height 3
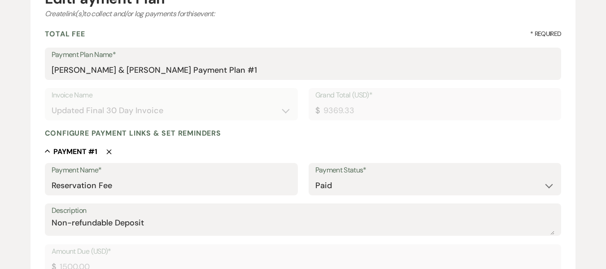
scroll to position [0, 0]
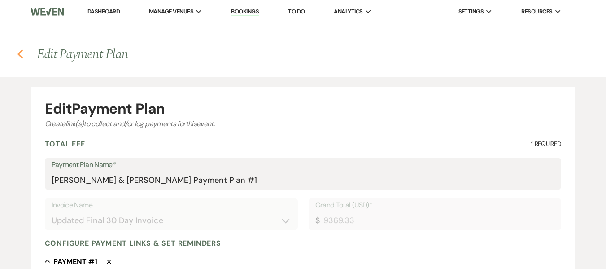
click at [23, 57] on icon "Previous" at bounding box center [20, 54] width 7 height 11
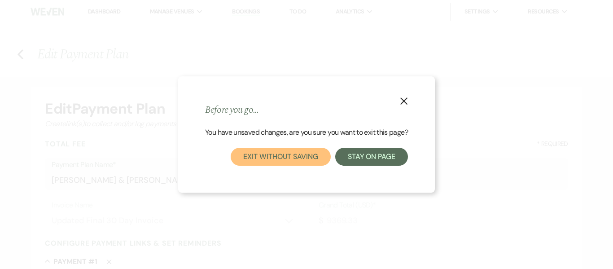
drag, startPoint x: 275, startPoint y: 153, endPoint x: 332, endPoint y: 147, distance: 57.3
click at [275, 153] on button "Exit without saving" at bounding box center [281, 157] width 100 height 18
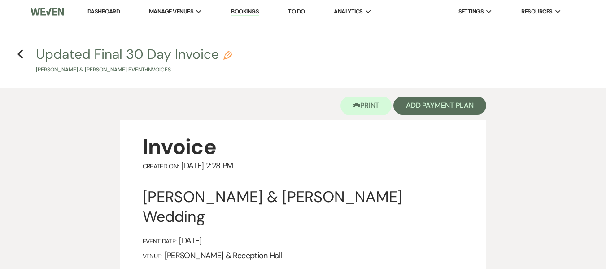
click at [15, 55] on h4 "Previous Updated Final 30 Day Invoice Pencil [PERSON_NAME] & [PERSON_NAME] Even…" at bounding box center [303, 59] width 606 height 29
click at [21, 52] on icon "Previous" at bounding box center [20, 54] width 7 height 11
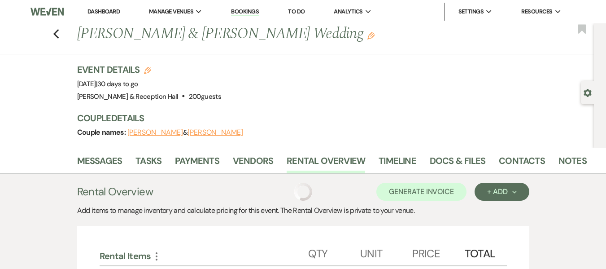
scroll to position [28, 0]
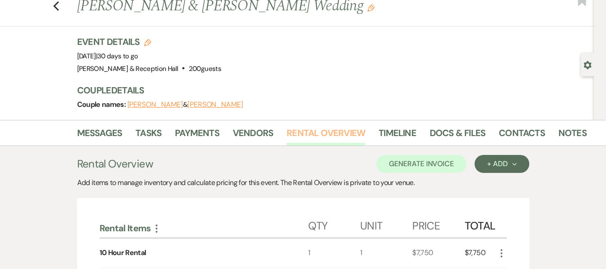
click at [316, 135] on link "Rental Overview" at bounding box center [326, 136] width 78 height 20
click at [475, 129] on link "Docs & Files" at bounding box center [458, 136] width 56 height 20
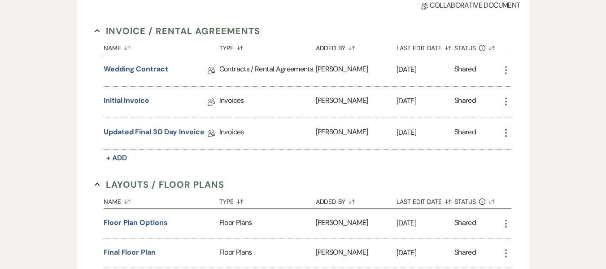
scroll to position [252, 0]
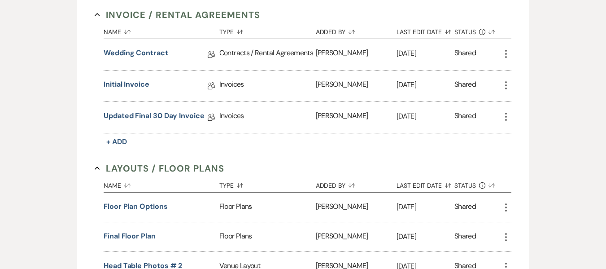
click at [508, 116] on icon "More" at bounding box center [506, 116] width 11 height 11
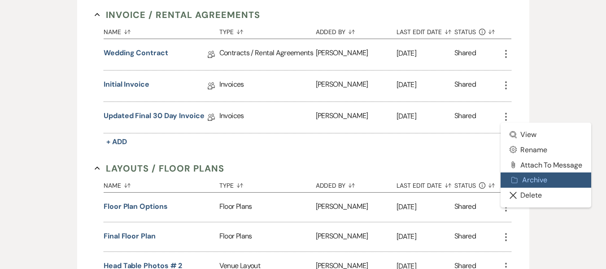
click at [527, 183] on button "Archive Archive" at bounding box center [546, 179] width 91 height 15
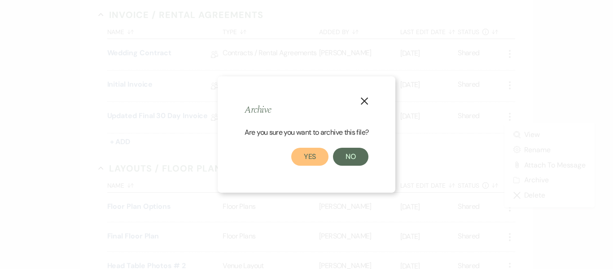
click at [311, 163] on button "Yes" at bounding box center [310, 157] width 38 height 18
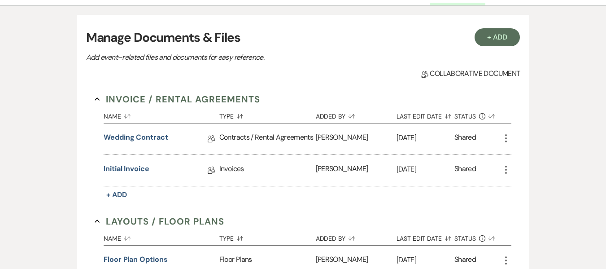
scroll to position [73, 0]
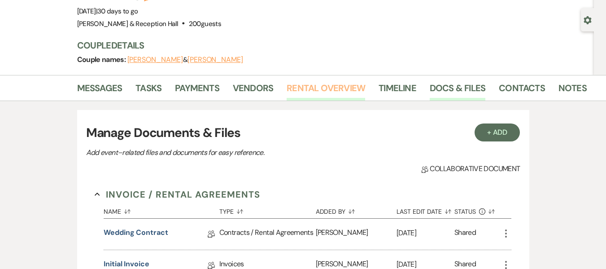
click at [331, 92] on link "Rental Overview" at bounding box center [326, 91] width 78 height 20
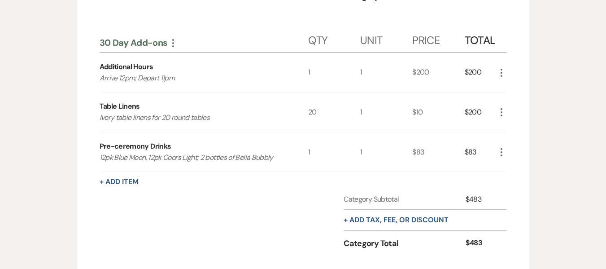
scroll to position [566, 0]
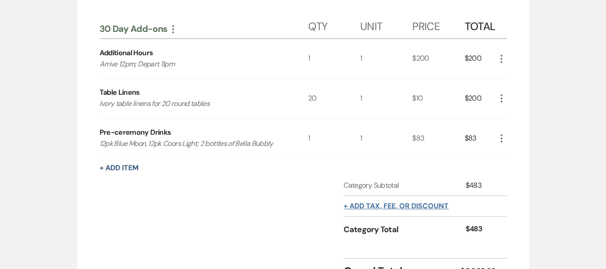
click at [417, 206] on button "+ Add tax, fee, or discount" at bounding box center [396, 205] width 105 height 7
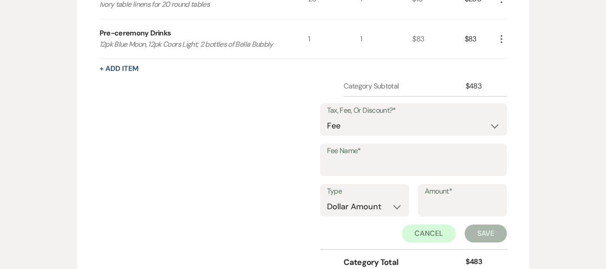
scroll to position [701, 0]
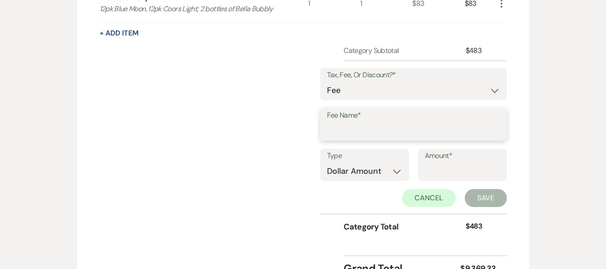
click at [370, 124] on input "Fee Name*" at bounding box center [413, 130] width 173 height 17
type input "Merchant Fee (On all Credit Card Payments)"
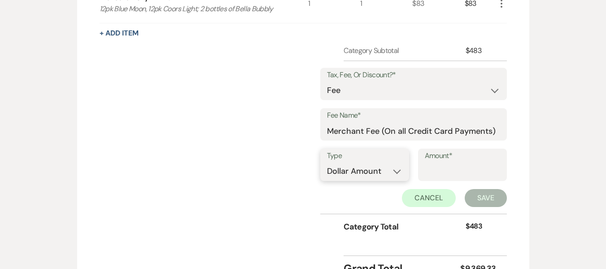
click at [397, 171] on select "Dollar Amount Percentage" at bounding box center [364, 170] width 75 height 17
select select "false"
click at [327, 162] on select "Dollar Amount Percentage" at bounding box center [364, 170] width 75 height 17
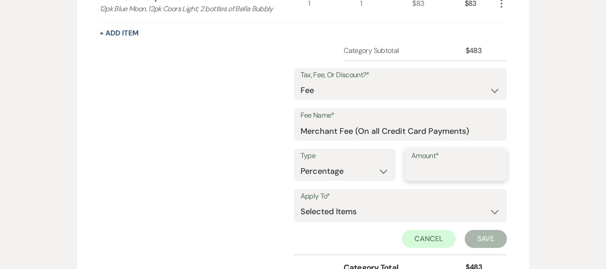
click at [455, 175] on input "Amount*" at bounding box center [455, 170] width 89 height 17
type input "3"
click at [164, 174] on div "Category Subtotal $483 Tax, Fee, Or Discount?* Fee Discount Tax Fee Name* Merch…" at bounding box center [303, 167] width 407 height 244
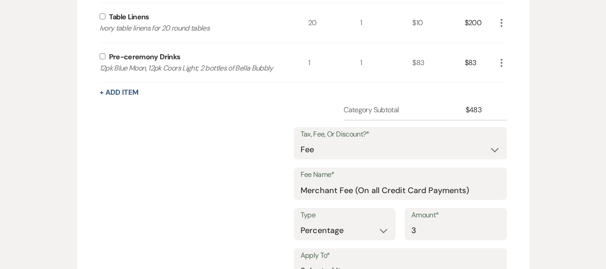
scroll to position [566, 0]
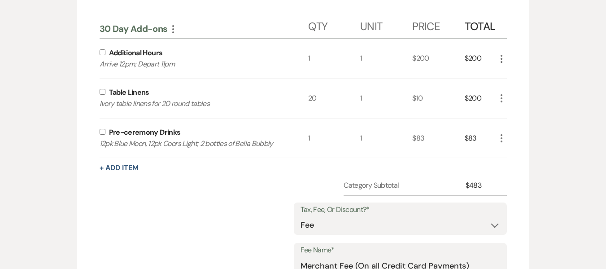
click at [102, 132] on input "checkbox" at bounding box center [103, 132] width 6 height 6
checkbox input "true"
click at [100, 93] on input "checkbox" at bounding box center [103, 92] width 6 height 6
checkbox input "true"
click at [104, 55] on div "Additional Hours Arrive 12pm; Depart 11pm" at bounding box center [204, 58] width 209 height 39
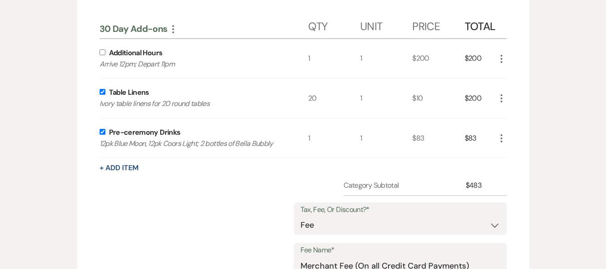
click at [103, 52] on input "checkbox" at bounding box center [103, 52] width 6 height 6
checkbox input "true"
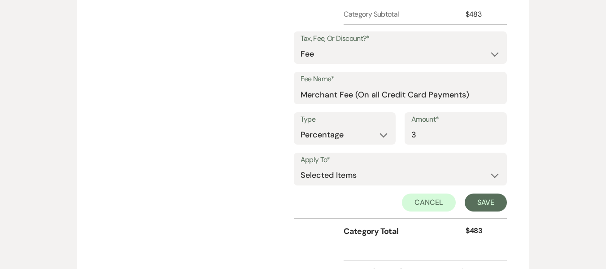
scroll to position [828, 0]
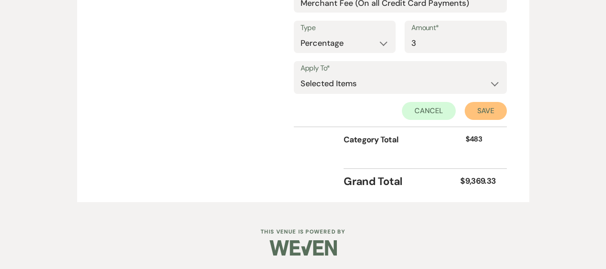
click at [488, 113] on button "Save" at bounding box center [486, 111] width 42 height 18
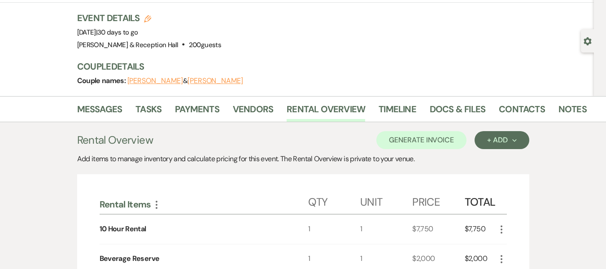
scroll to position [0, 0]
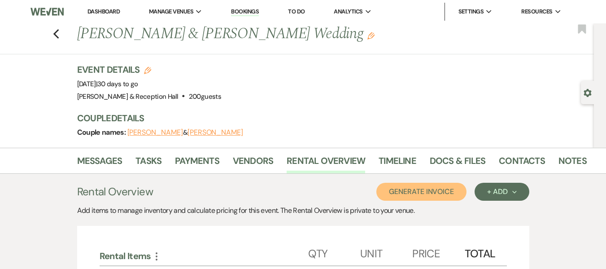
click at [427, 192] on button "Generate Invoice" at bounding box center [421, 192] width 90 height 18
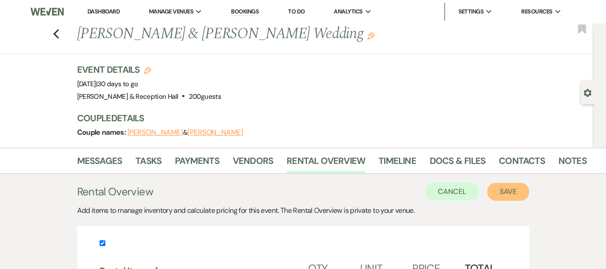
click at [501, 190] on button "Save" at bounding box center [508, 192] width 42 height 18
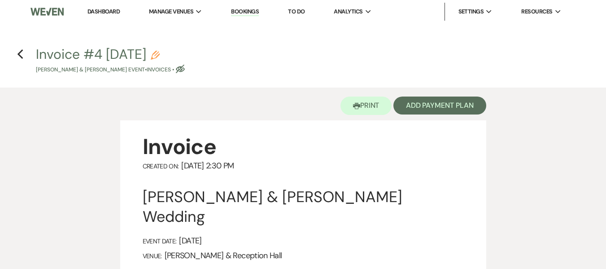
click at [160, 56] on use "button" at bounding box center [155, 55] width 9 height 9
select select "22"
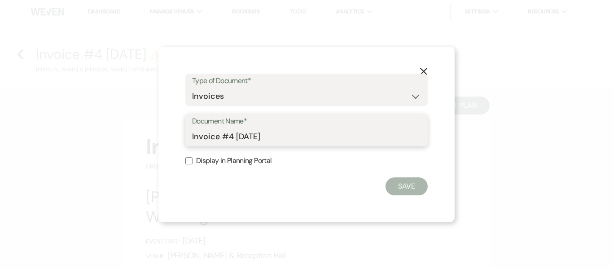
drag, startPoint x: 298, startPoint y: 136, endPoint x: 190, endPoint y: 134, distance: 108.6
click at [190, 134] on div "Document Name* Invoice #4 [DATE]" at bounding box center [306, 130] width 242 height 32
type input "Updated Final Invoice"
click at [189, 161] on input "Display in Planning Portal" at bounding box center [188, 160] width 7 height 7
checkbox input "true"
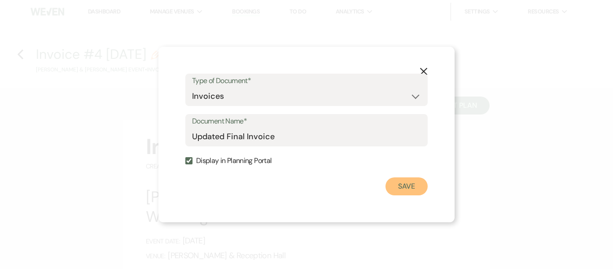
click at [404, 188] on button "Save" at bounding box center [406, 186] width 42 height 18
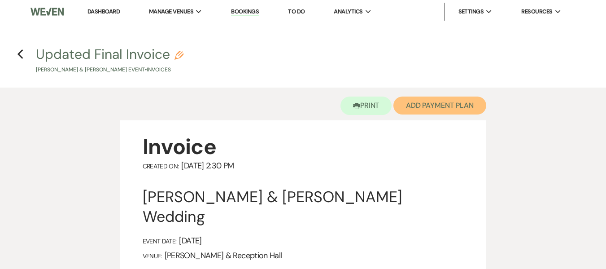
click at [425, 103] on button "Add Payment Plan" at bounding box center [439, 105] width 93 height 18
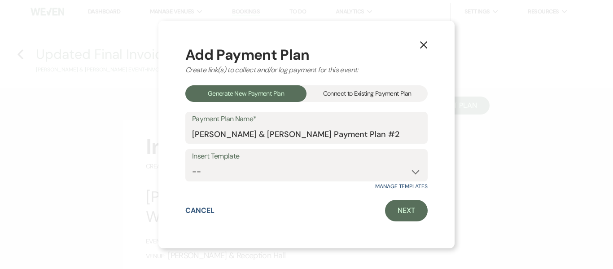
click at [366, 94] on div "Connect to Existing Payment Plan" at bounding box center [366, 93] width 121 height 17
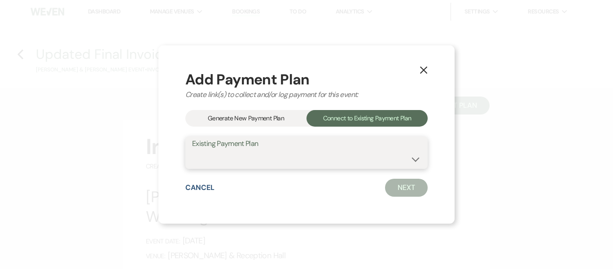
click at [359, 165] on select "[PERSON_NAME] & [PERSON_NAME] Payment Plan #1" at bounding box center [306, 158] width 229 height 17
select select "17997"
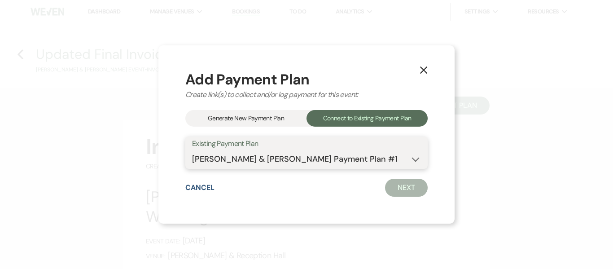
click at [192, 150] on select "[PERSON_NAME] & [PERSON_NAME] Payment Plan #1" at bounding box center [306, 158] width 229 height 17
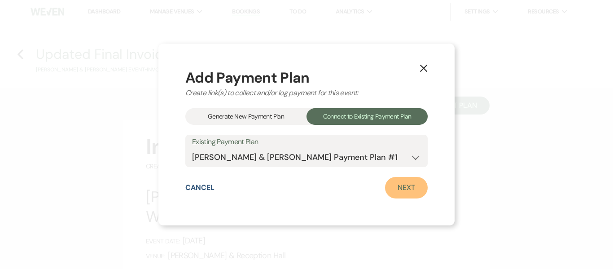
click at [414, 190] on link "Next" at bounding box center [406, 188] width 43 height 22
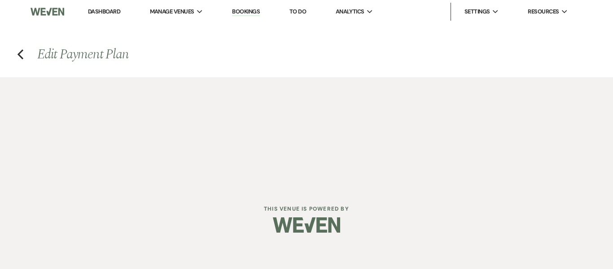
select select "27359"
select select "1"
select select "true"
select select "1"
select select "true"
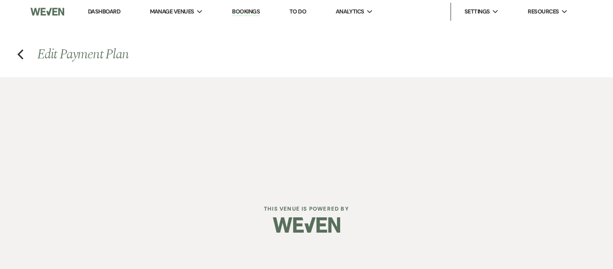
select select "1"
select select "true"
select select "1"
select select "true"
select select "2"
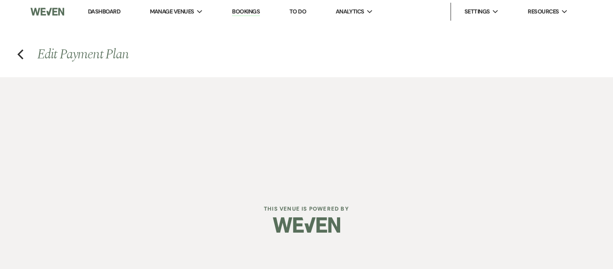
select select "flat"
select select "true"
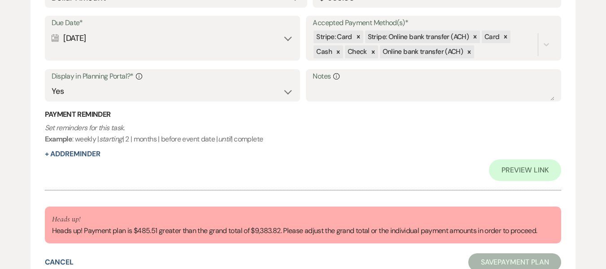
scroll to position [1634, 0]
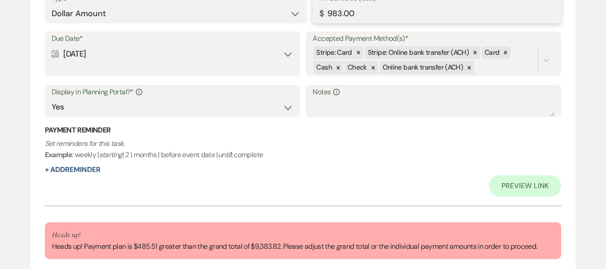
drag, startPoint x: 359, startPoint y: 15, endPoint x: 284, endPoint y: 0, distance: 76.4
click at [289, 10] on div "Type* Dollar Amount Percentage of Grand Total Amount Due (USD)* $ 983.00" at bounding box center [303, 11] width 517 height 40
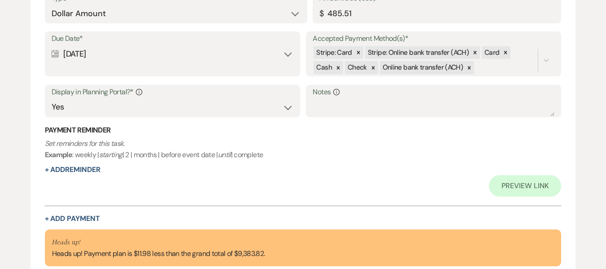
click at [296, 172] on div "Payment Reminder Set reminders for this task. Example : weekly | starting | 2 |…" at bounding box center [303, 150] width 517 height 50
click at [356, 8] on input "485.51" at bounding box center [436, 13] width 235 height 17
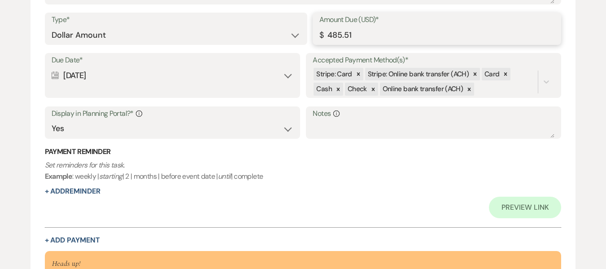
drag, startPoint x: 356, startPoint y: 8, endPoint x: 324, endPoint y: 9, distance: 31.8
click at [324, 9] on div "Payment Name* Final 30 Day Payment Payment Status* Paid Unpaid Description Type…" at bounding box center [303, 74] width 517 height 287
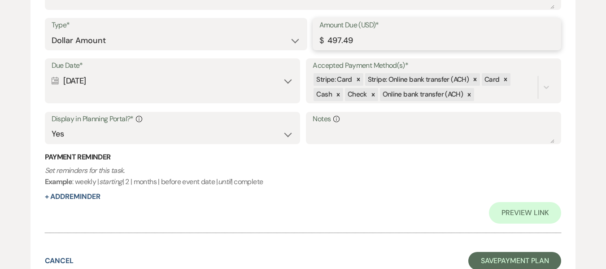
type input "497.49"
click at [357, 187] on div "Payment Reminder Set reminders for this task. Example : weekly | starting | 2 |…" at bounding box center [303, 177] width 517 height 50
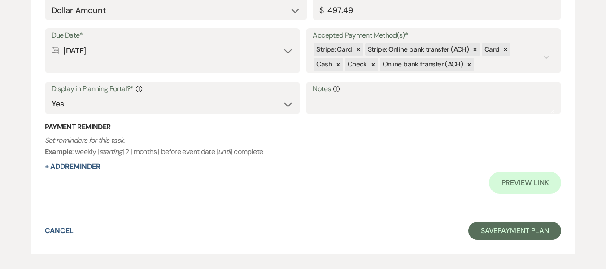
scroll to position [1680, 0]
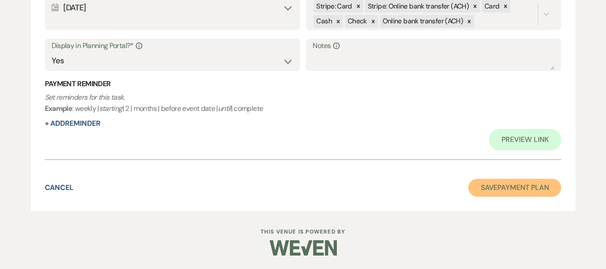
click at [505, 188] on button "Save Payment Plan" at bounding box center [514, 188] width 93 height 18
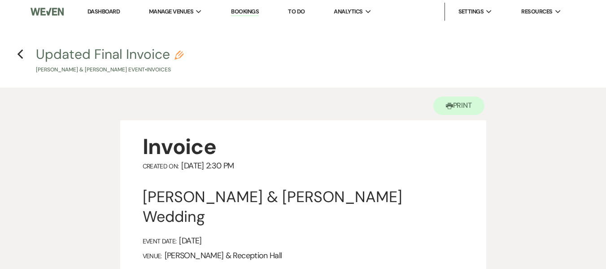
click at [23, 56] on icon "Previous" at bounding box center [20, 54] width 7 height 11
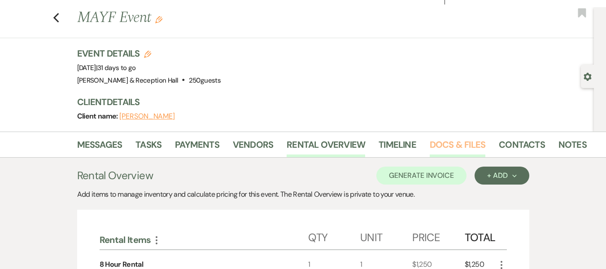
scroll to position [17, 0]
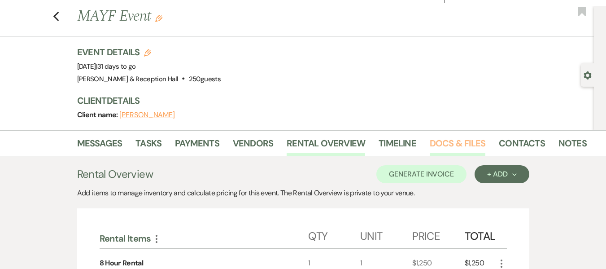
click at [455, 142] on link "Docs & Files" at bounding box center [458, 146] width 56 height 20
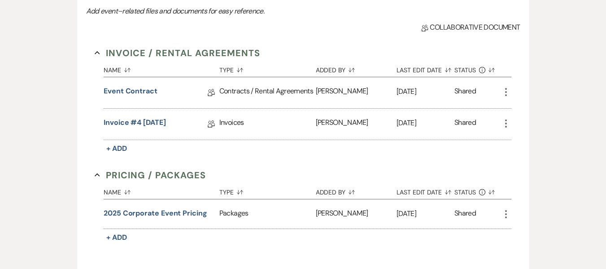
scroll to position [215, 0]
click at [166, 124] on link "Invoice #4 [DATE]" at bounding box center [135, 123] width 62 height 14
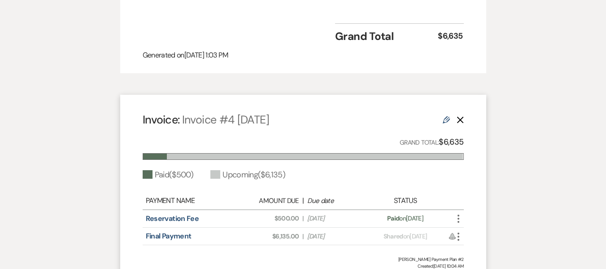
scroll to position [507, 0]
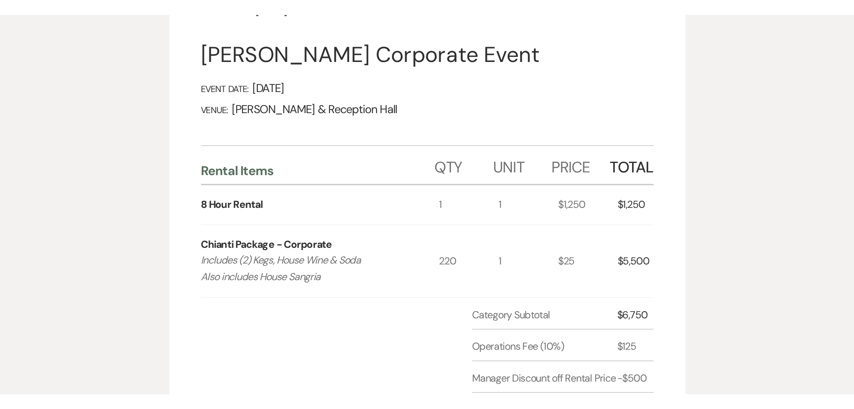
scroll to position [133, 0]
